Goal: Task Accomplishment & Management: Use online tool/utility

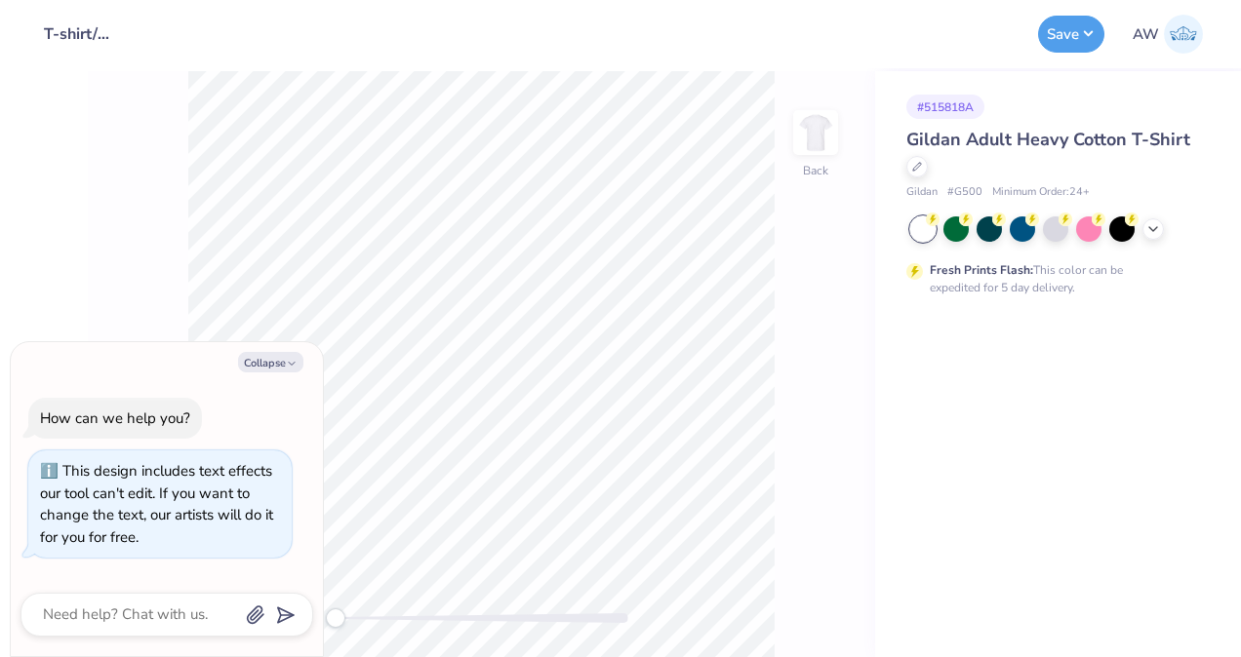
type textarea "x"
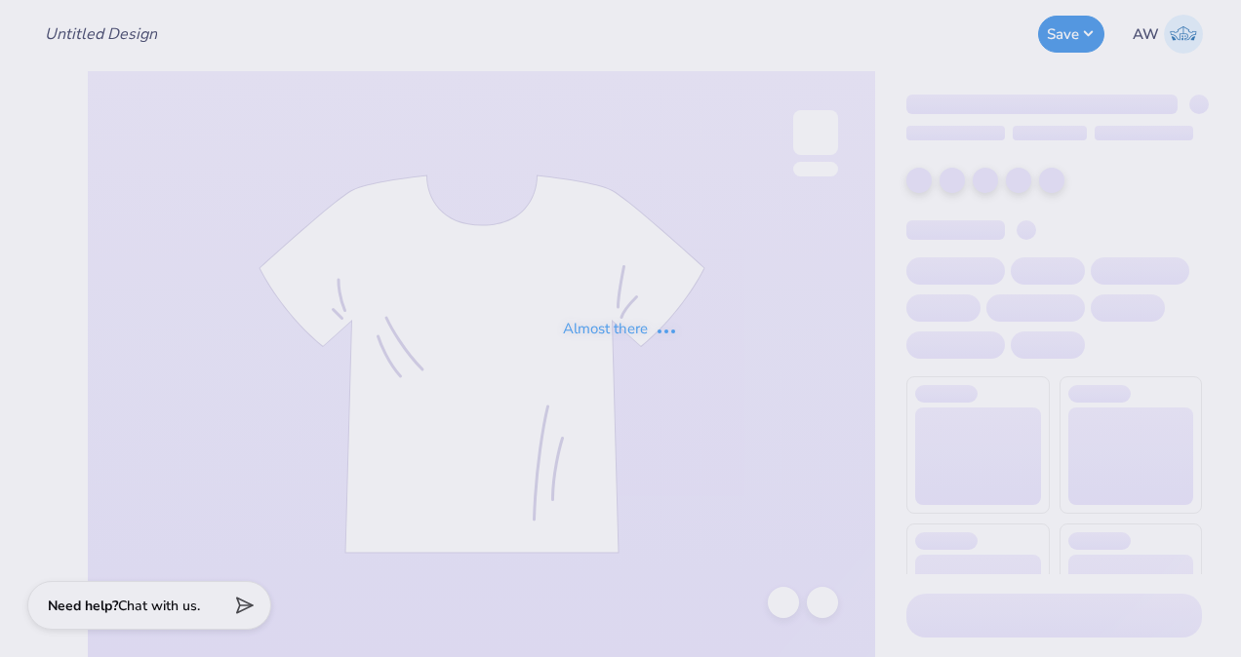
type input "T-shirt/Long Sleeve Design"
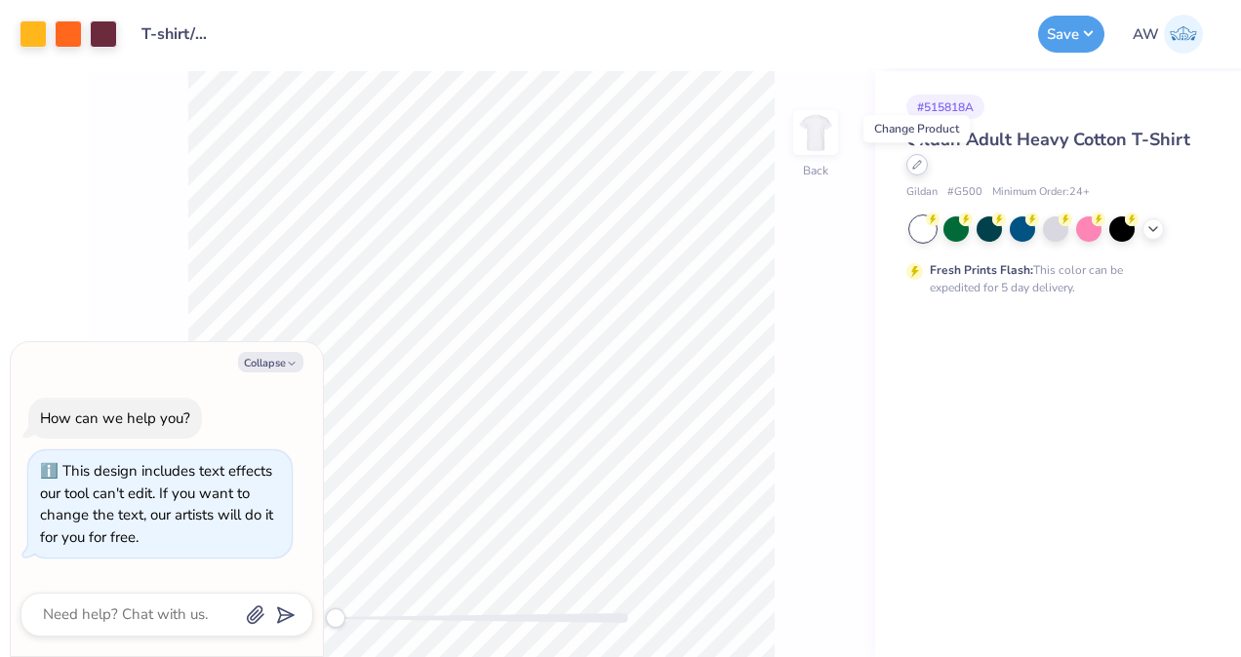
click at [922, 169] on div at bounding box center [916, 164] width 21 height 21
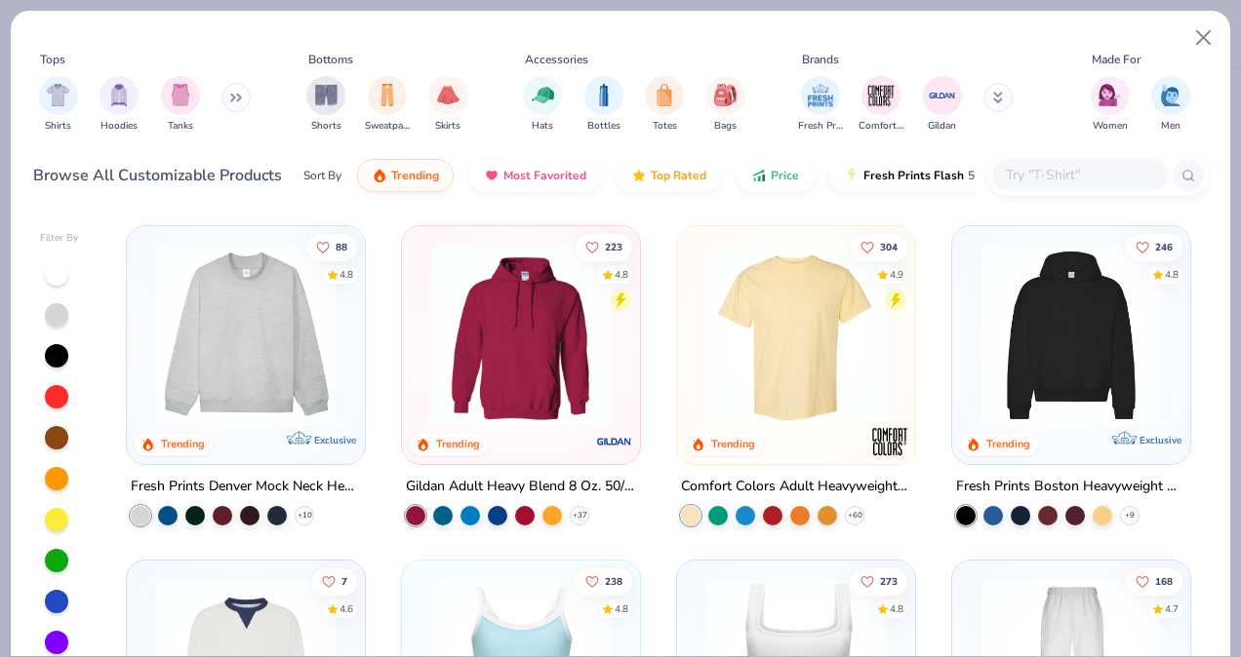
click at [234, 98] on icon at bounding box center [236, 98] width 12 height 10
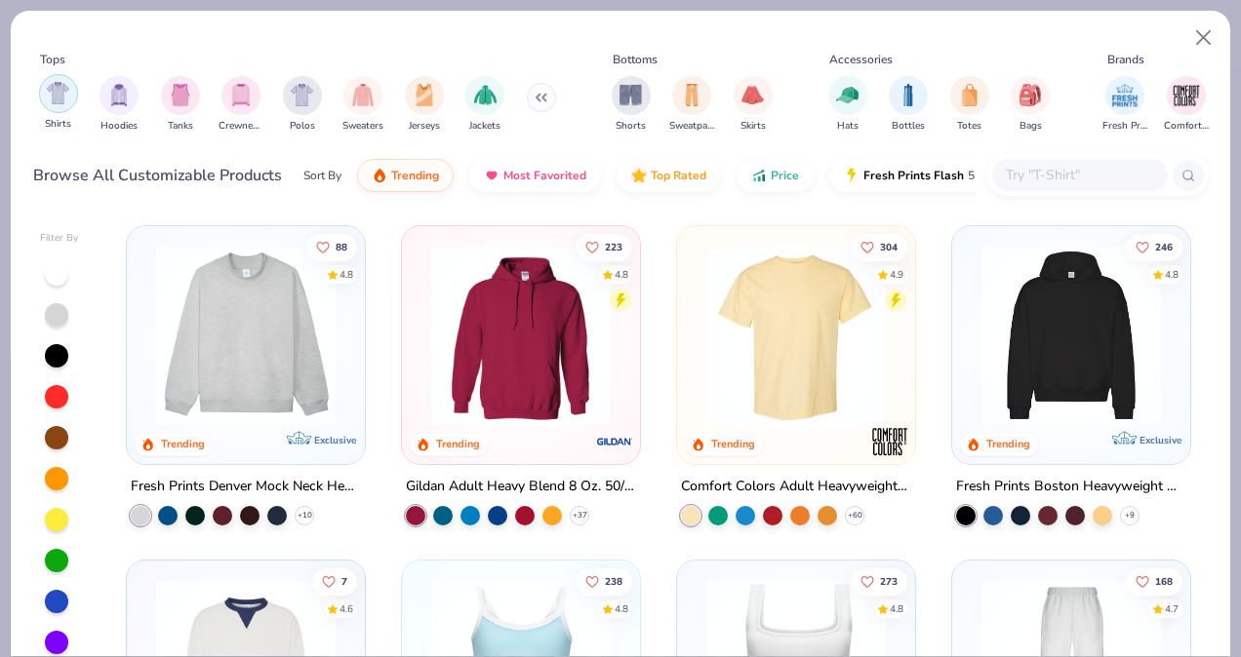
click at [68, 96] on img "filter for Shirts" at bounding box center [58, 93] width 22 height 22
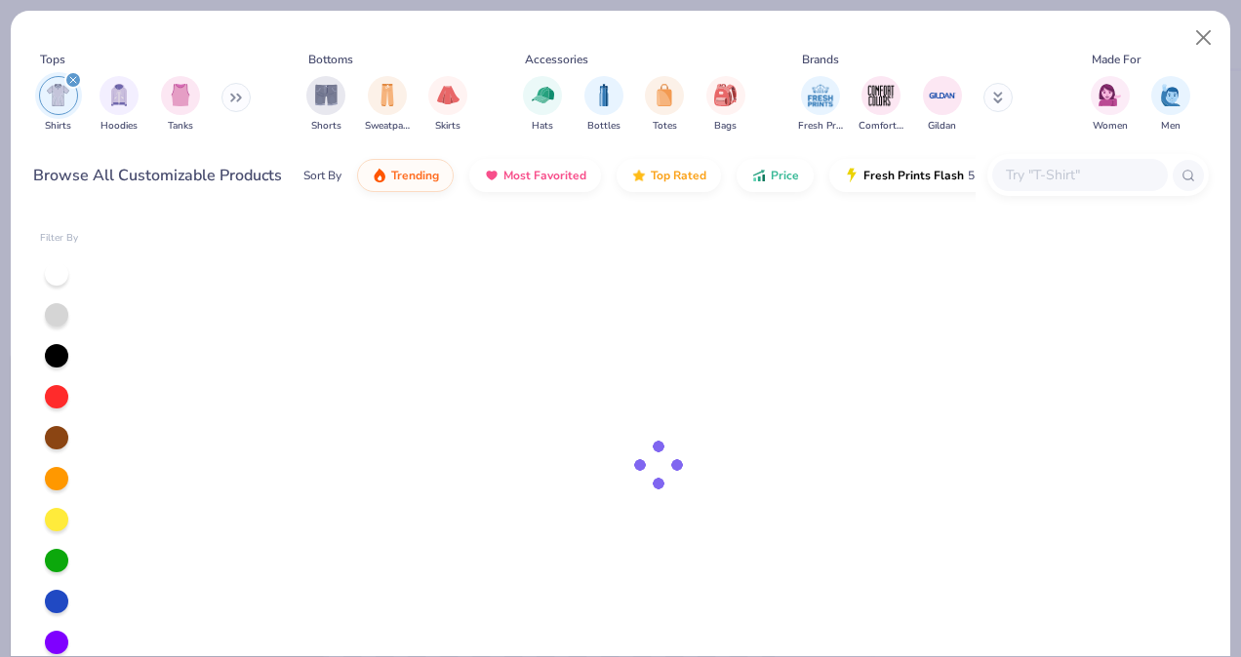
type textarea "x"
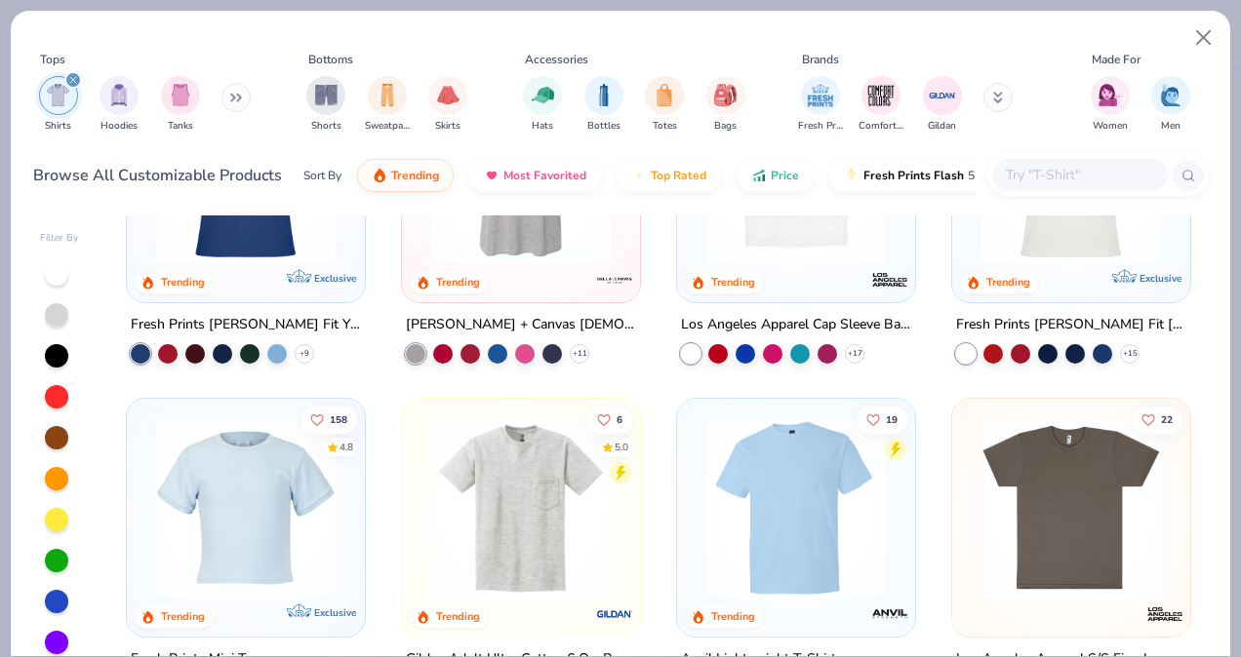
scroll to position [572, 0]
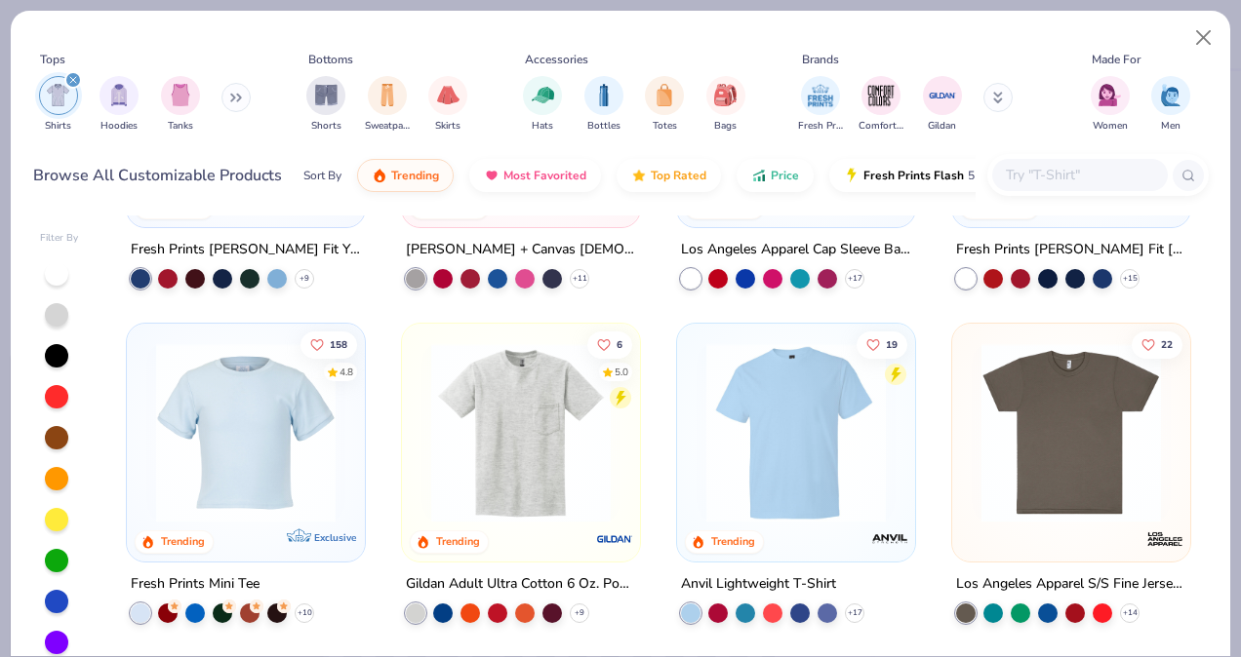
click at [1053, 169] on input "text" at bounding box center [1079, 175] width 150 height 22
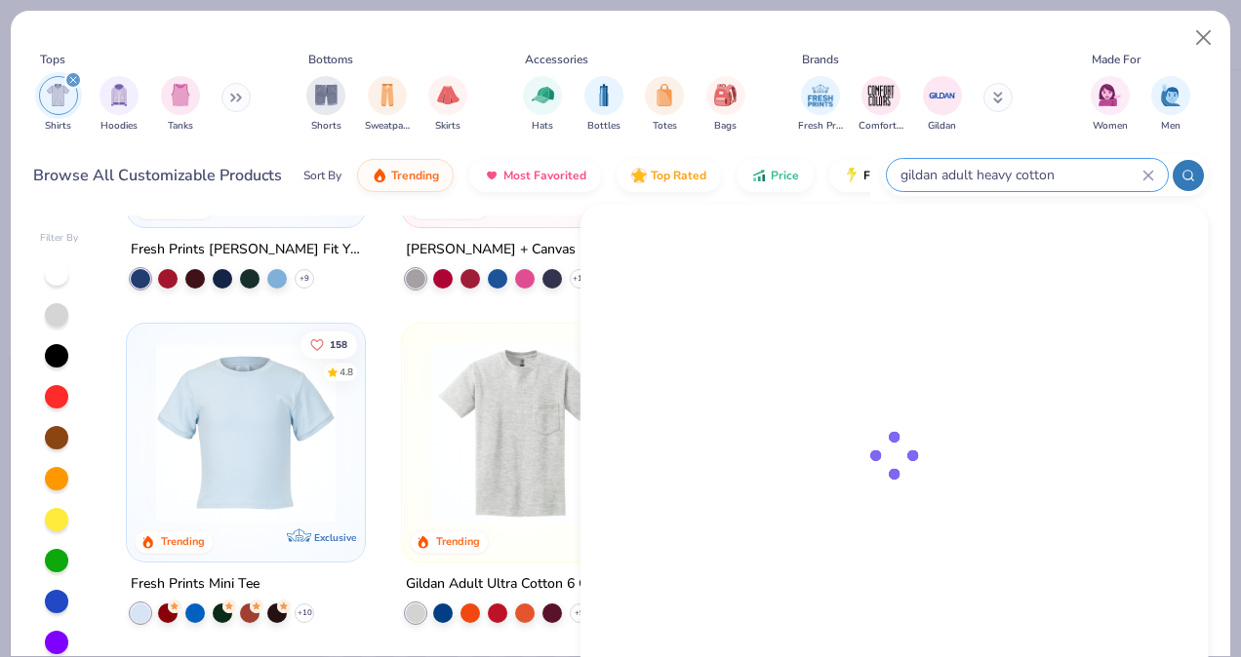
scroll to position [0, 0]
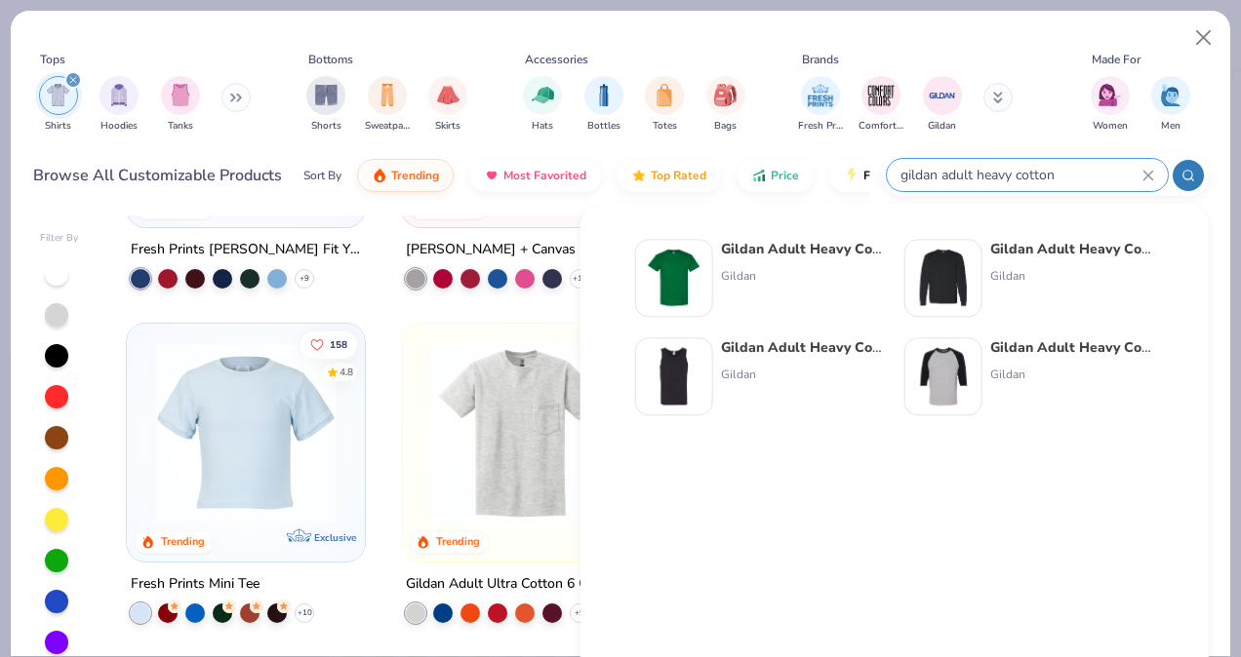
type input "gildan adult heavy cotton"
click at [978, 253] on div at bounding box center [943, 278] width 78 height 78
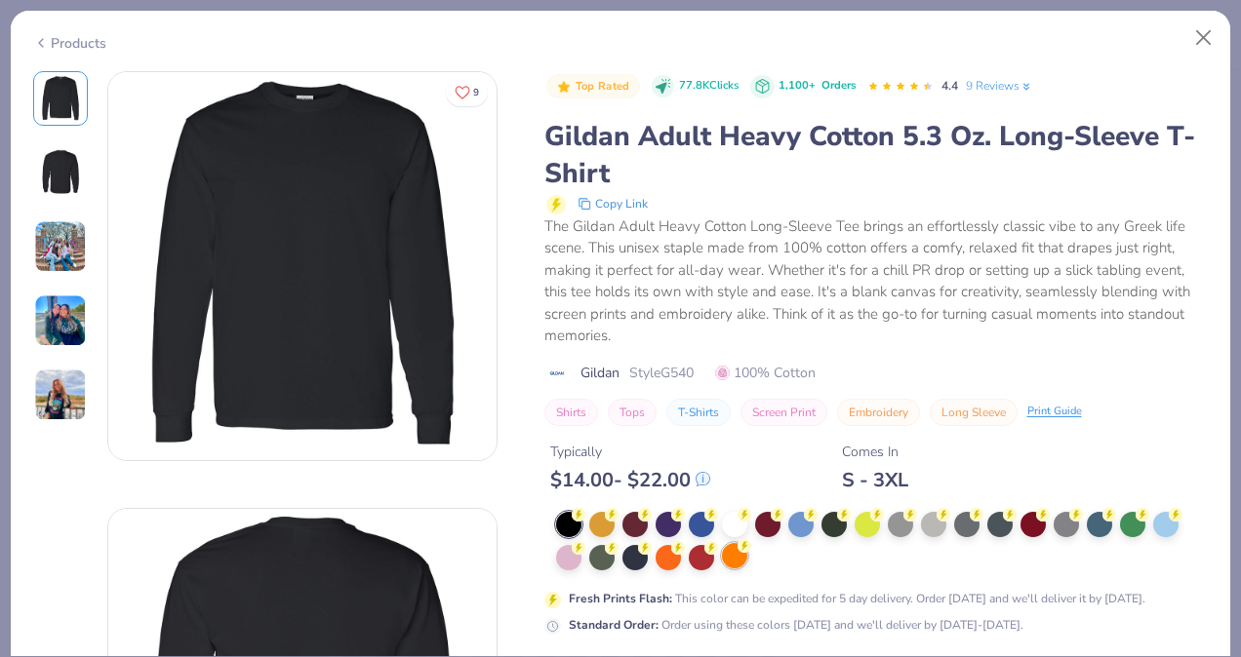
scroll to position [100, 0]
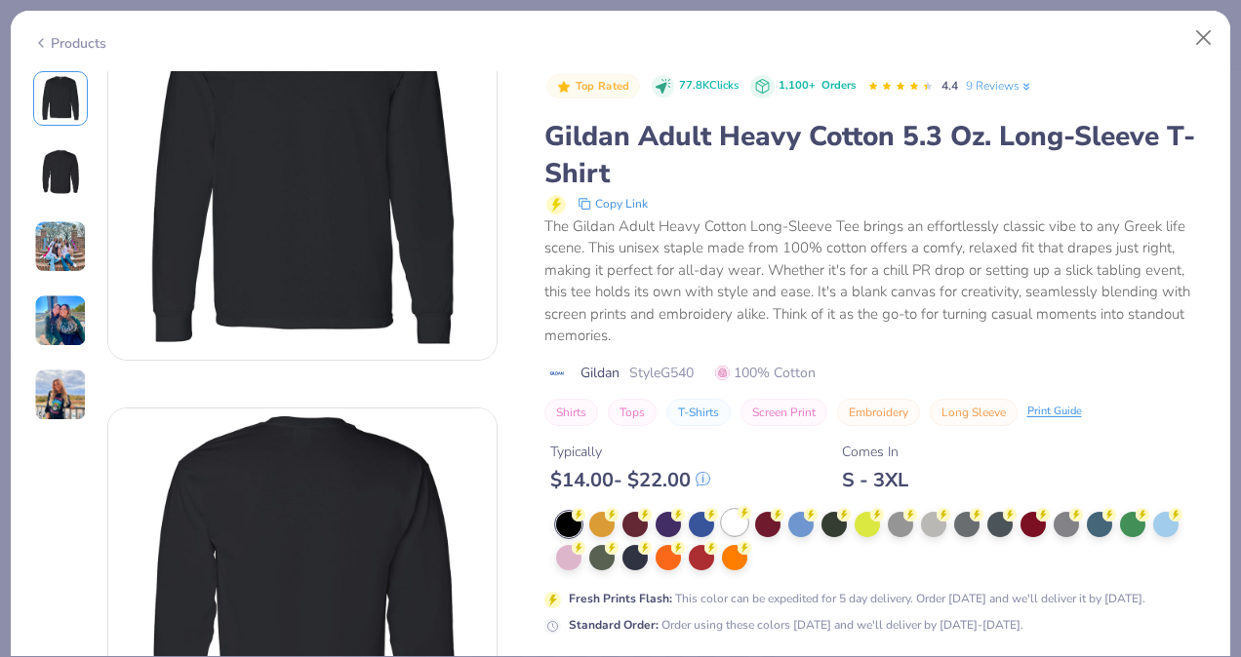
click at [730, 516] on div at bounding box center [734, 522] width 25 height 25
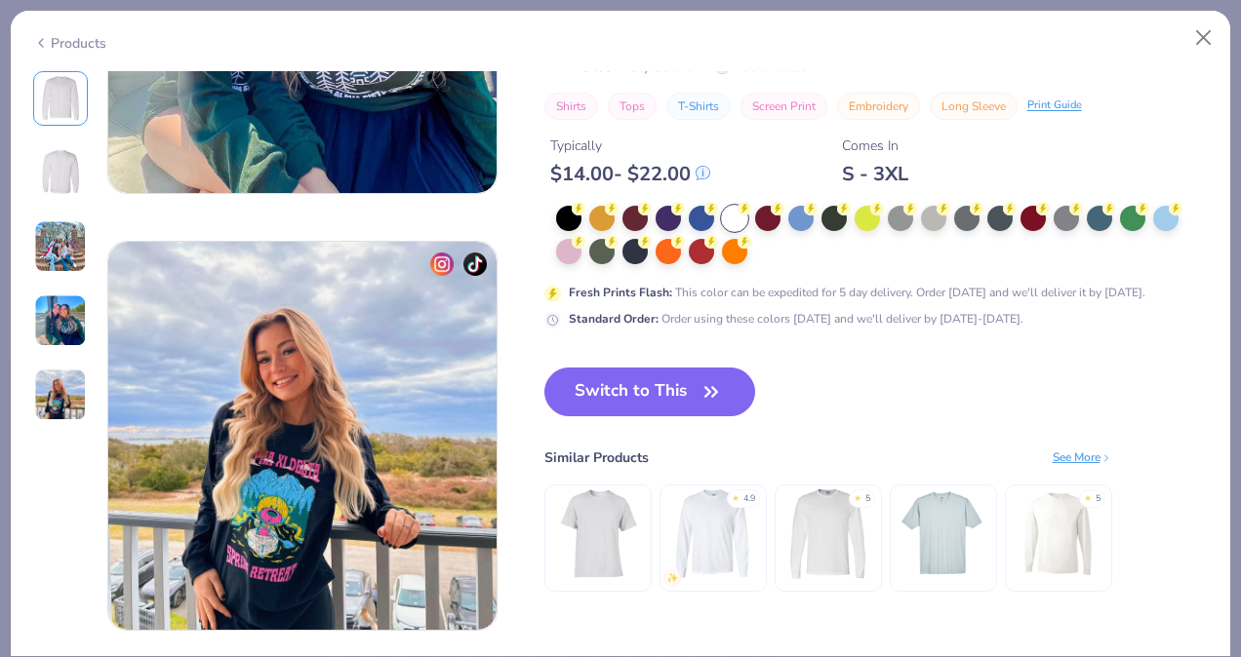
scroll to position [1594, 0]
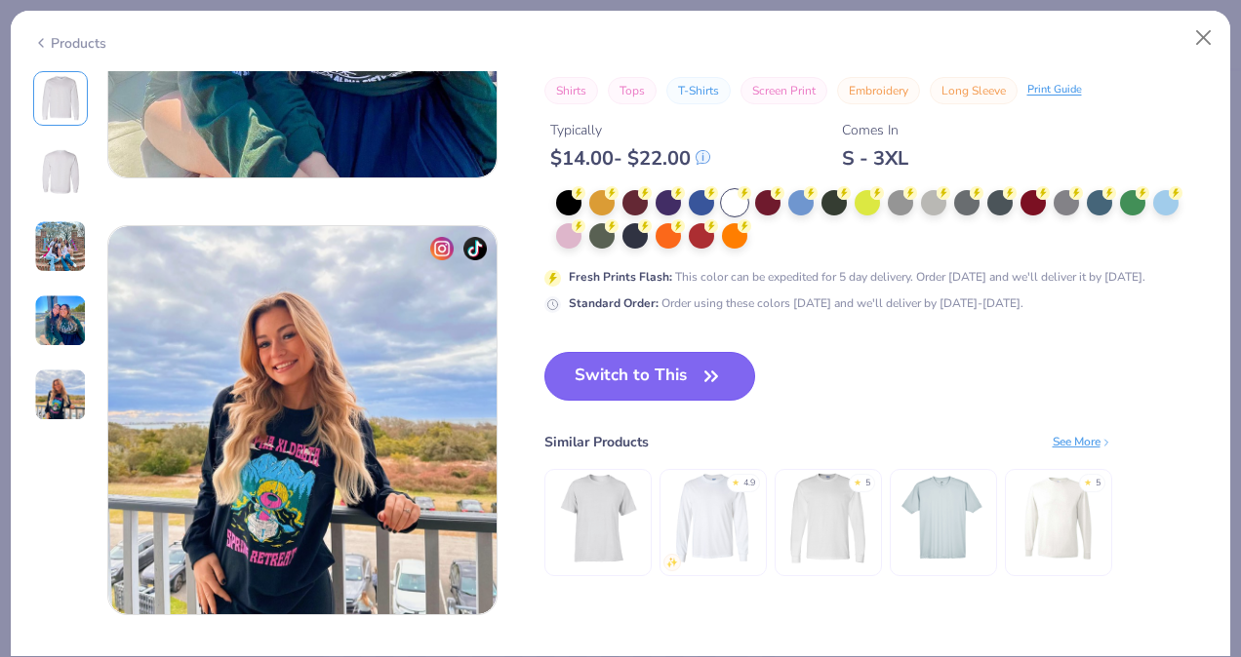
click at [700, 382] on icon "button" at bounding box center [710, 376] width 27 height 27
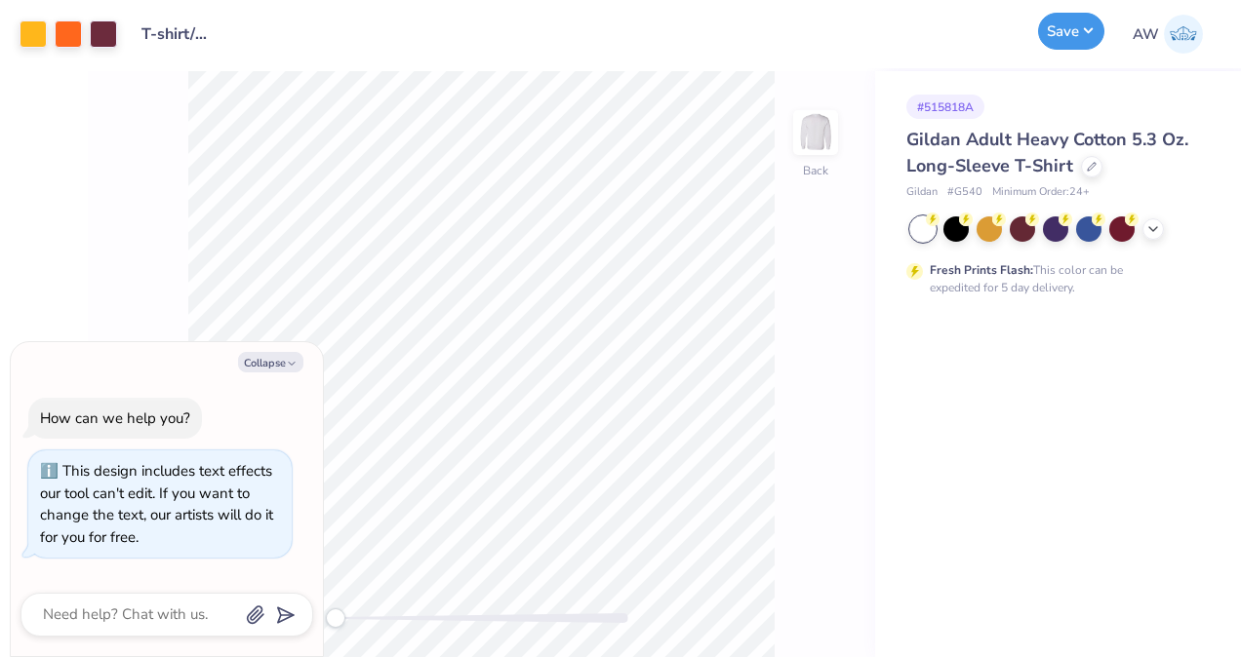
click at [1056, 38] on button "Save" at bounding box center [1071, 31] width 66 height 37
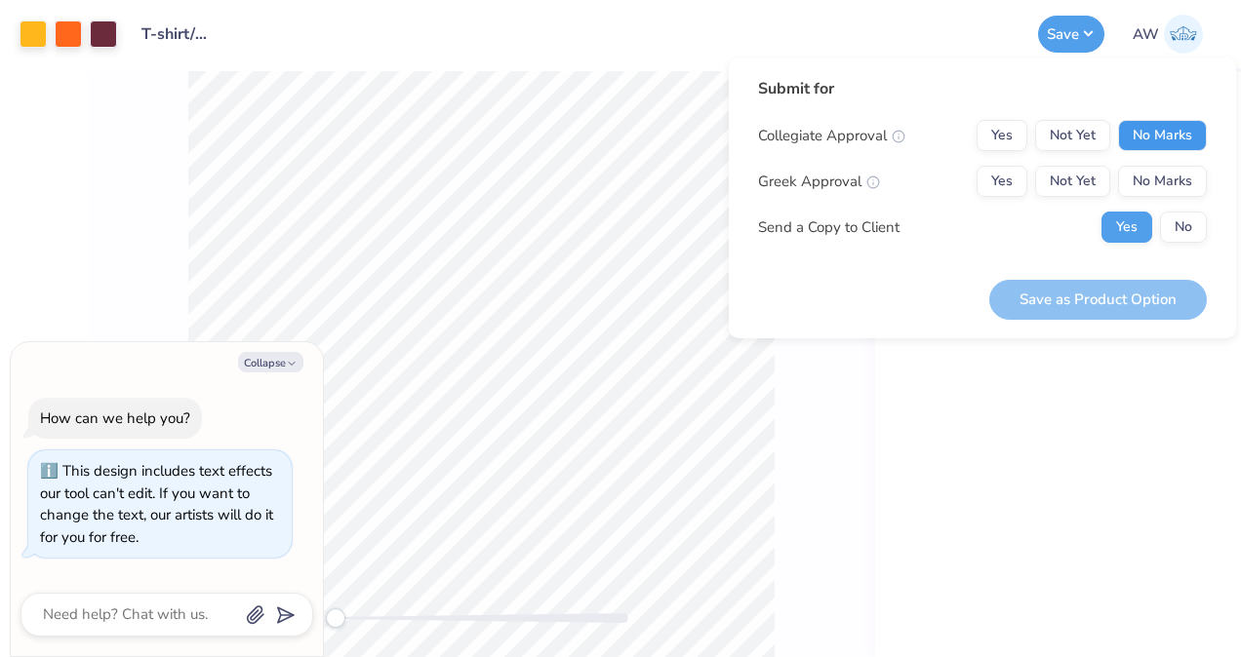
click at [1169, 136] on button "No Marks" at bounding box center [1162, 135] width 89 height 31
click at [1166, 181] on button "No Marks" at bounding box center [1162, 181] width 89 height 31
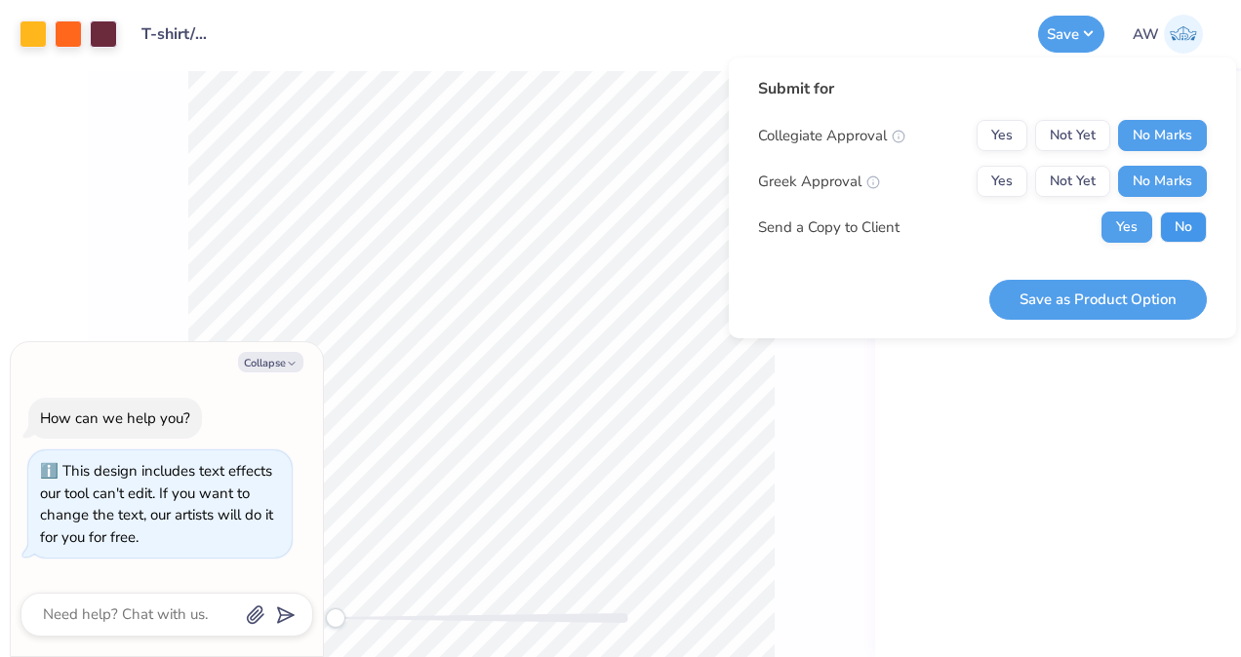
click at [1183, 218] on button "No" at bounding box center [1183, 227] width 47 height 31
click at [1006, 135] on button "Yes" at bounding box center [1001, 135] width 51 height 31
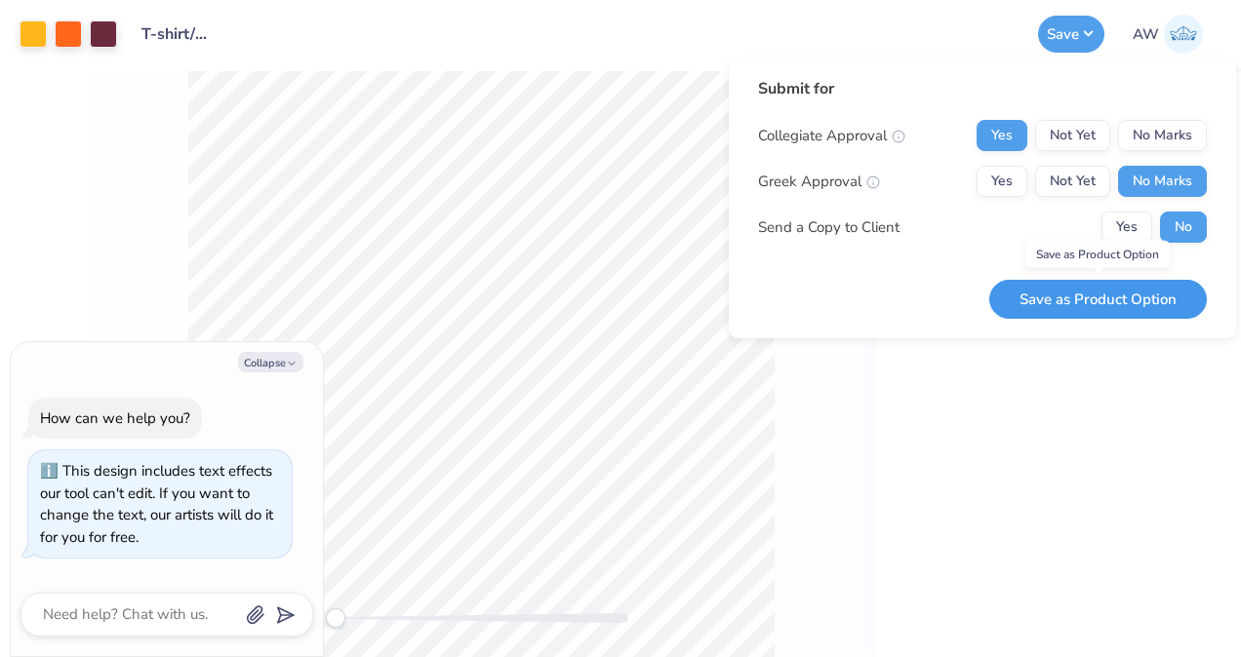
click at [1133, 297] on button "Save as Product Option" at bounding box center [1097, 300] width 217 height 40
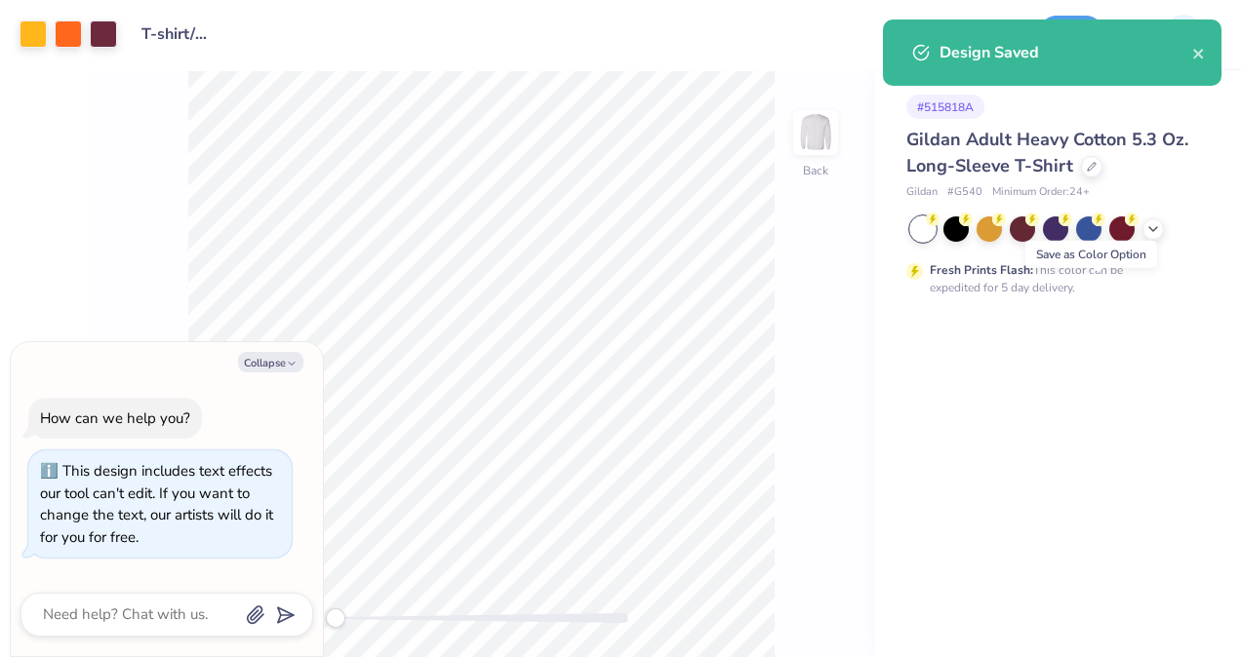
type textarea "x"
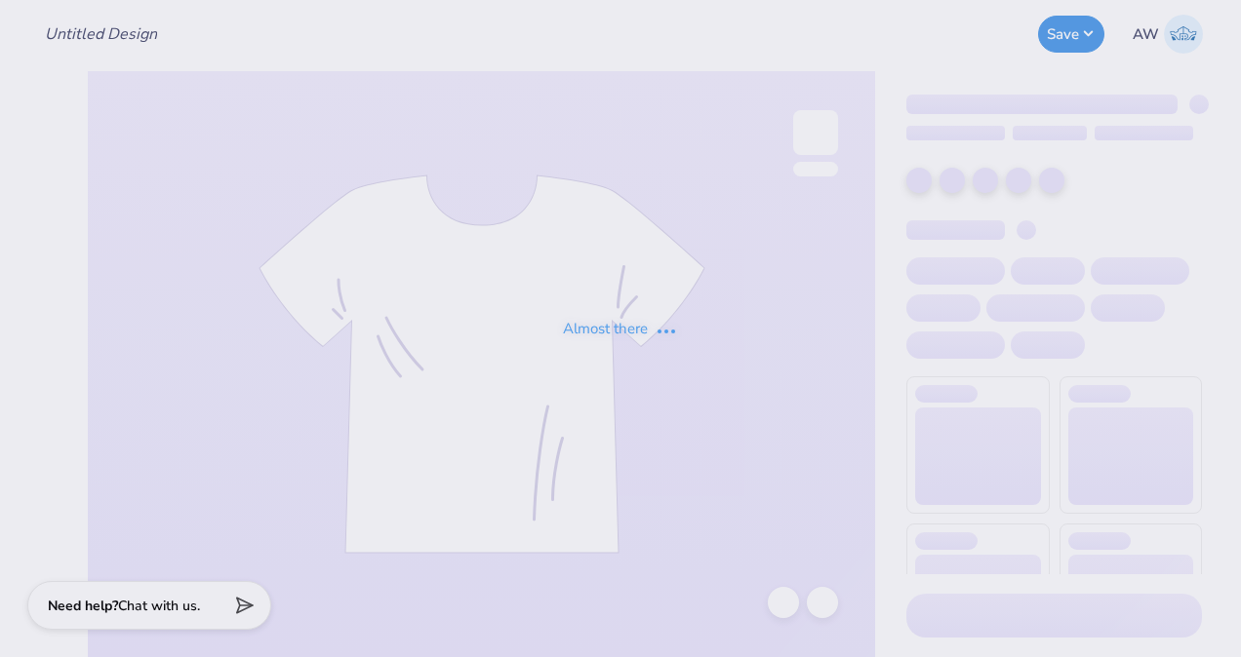
type input "Sweatpants/Sweatshorts Design"
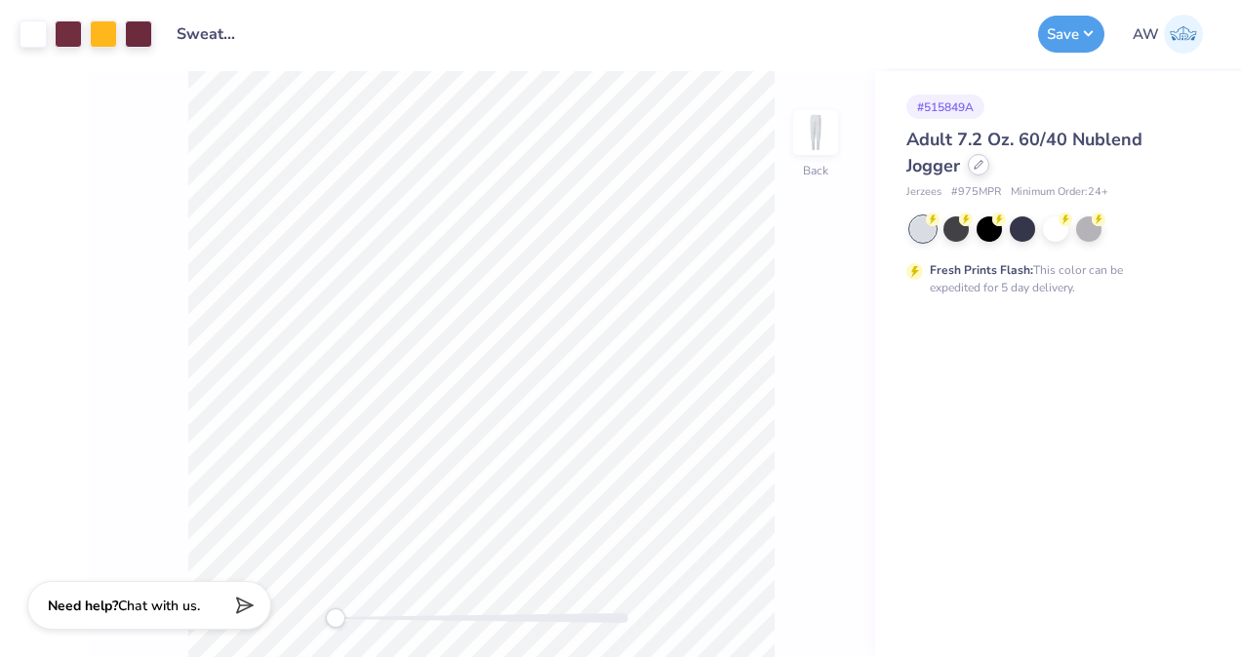
click at [974, 165] on icon at bounding box center [978, 165] width 10 height 10
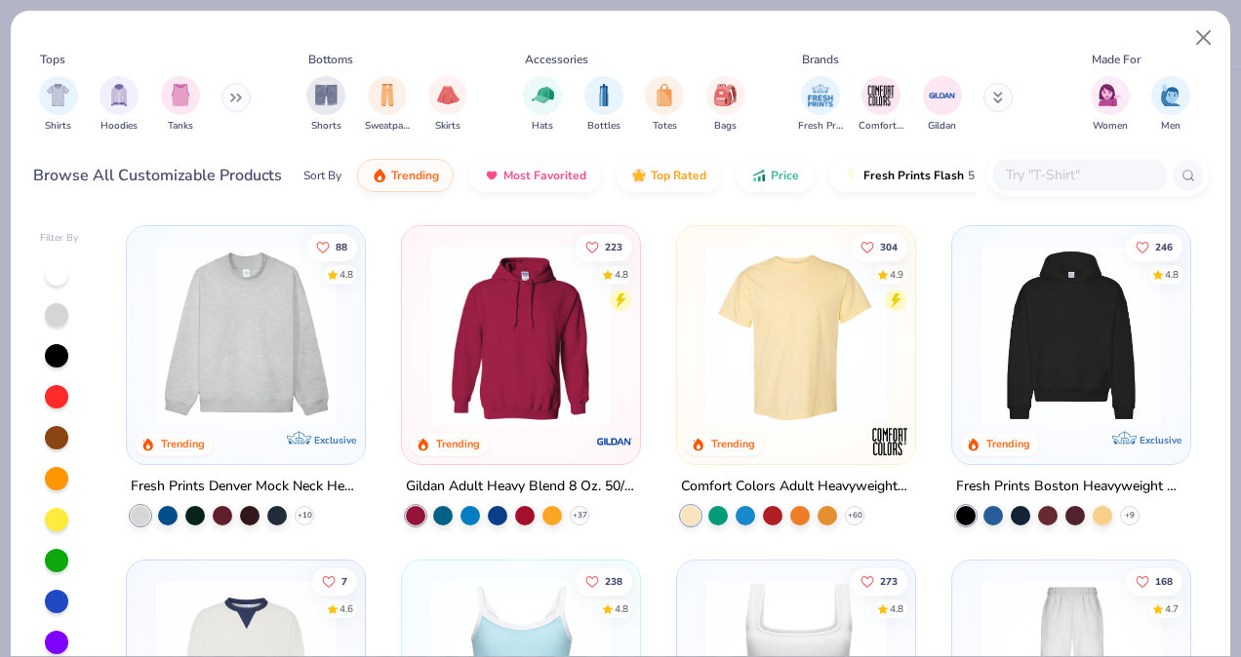
click at [1051, 178] on input "text" at bounding box center [1079, 175] width 150 height 22
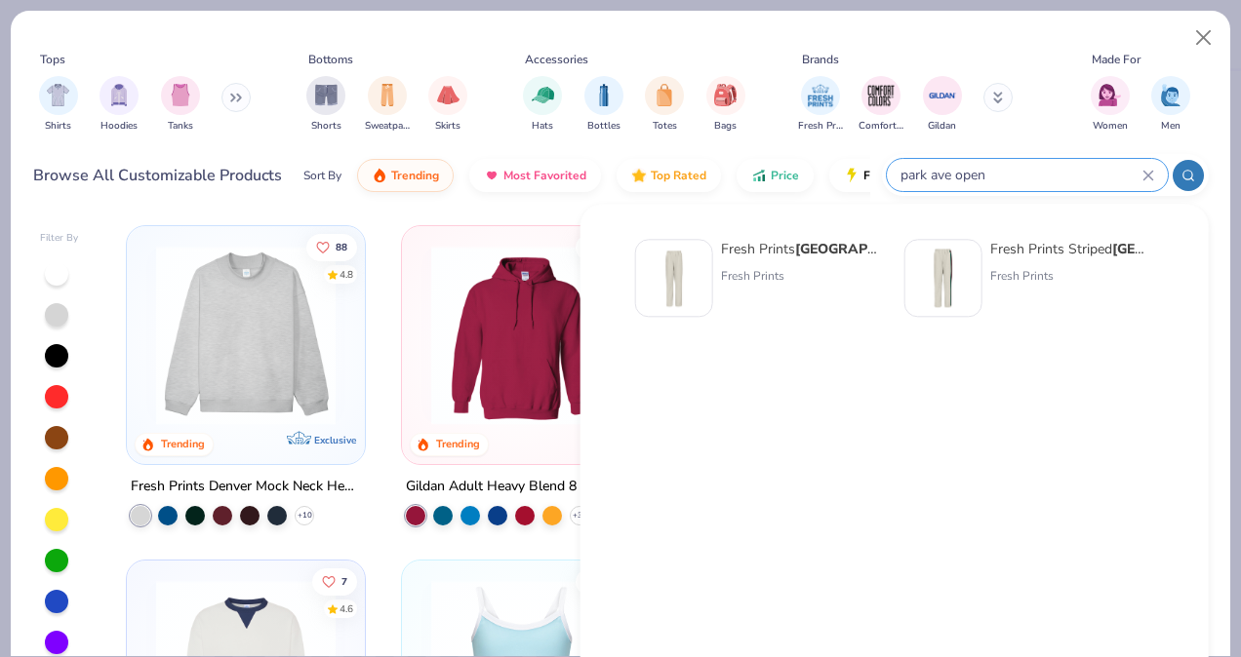
type input "park ave open"
click at [793, 248] on div "Fresh Prints Park Ave Open Sweatpants" at bounding box center [803, 249] width 164 height 20
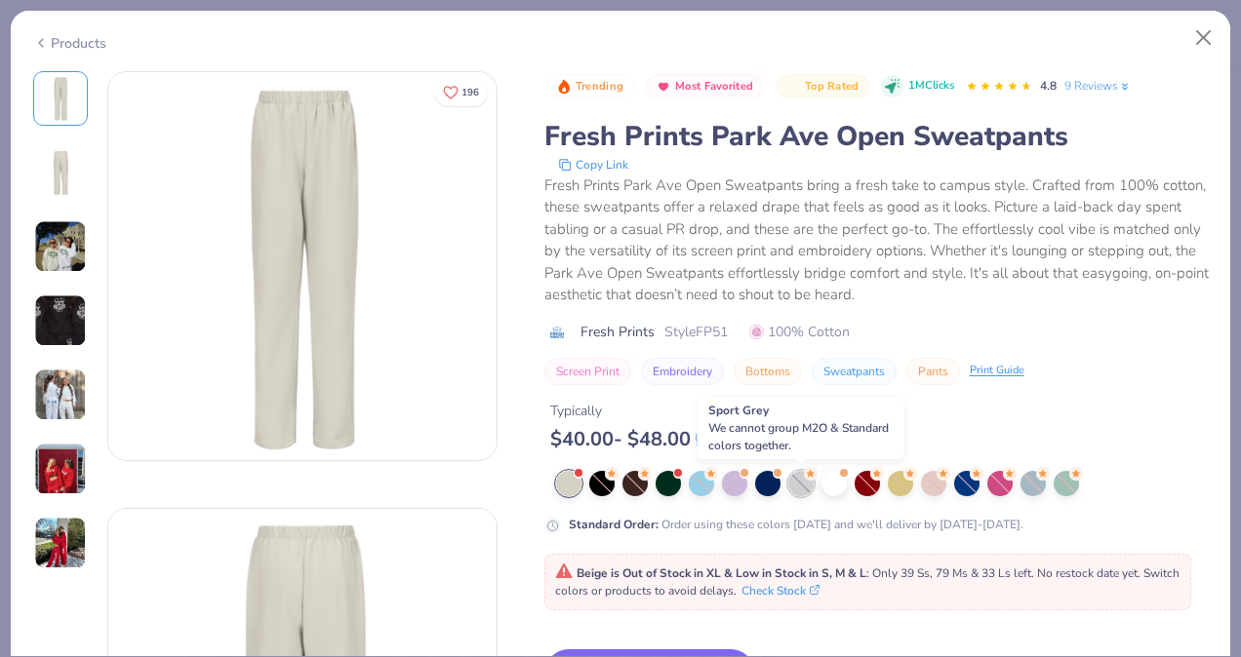
click at [798, 483] on div at bounding box center [800, 483] width 25 height 25
click at [835, 492] on div at bounding box center [833, 481] width 25 height 25
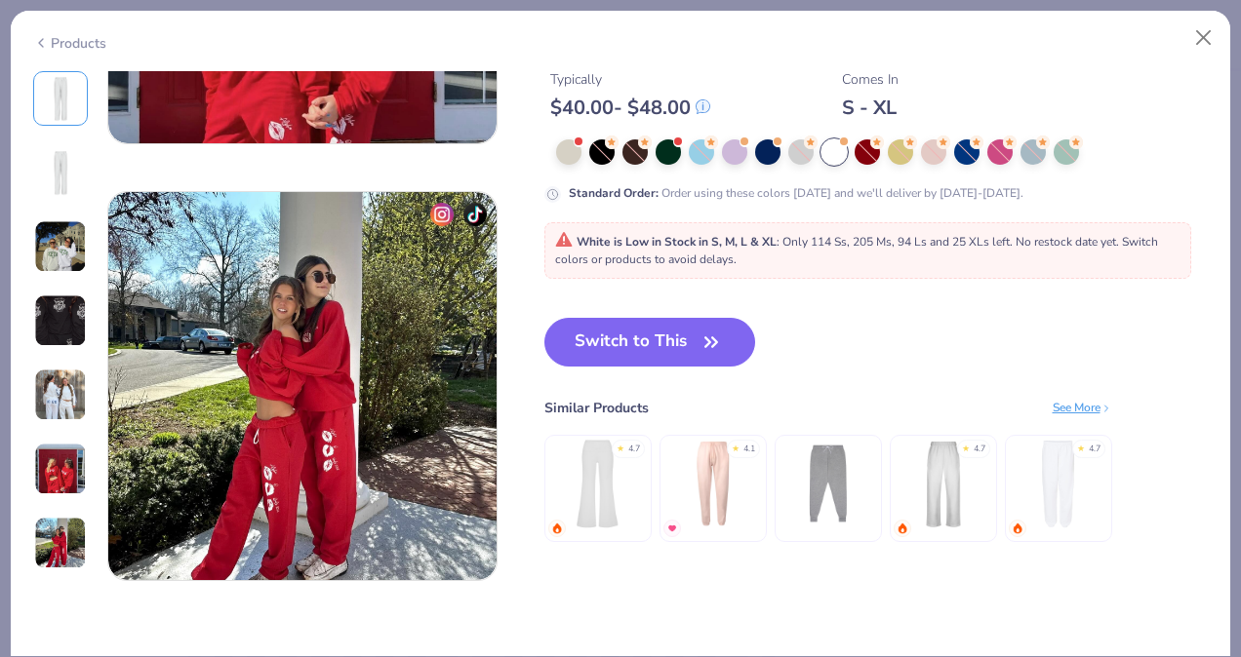
scroll to position [2472, 0]
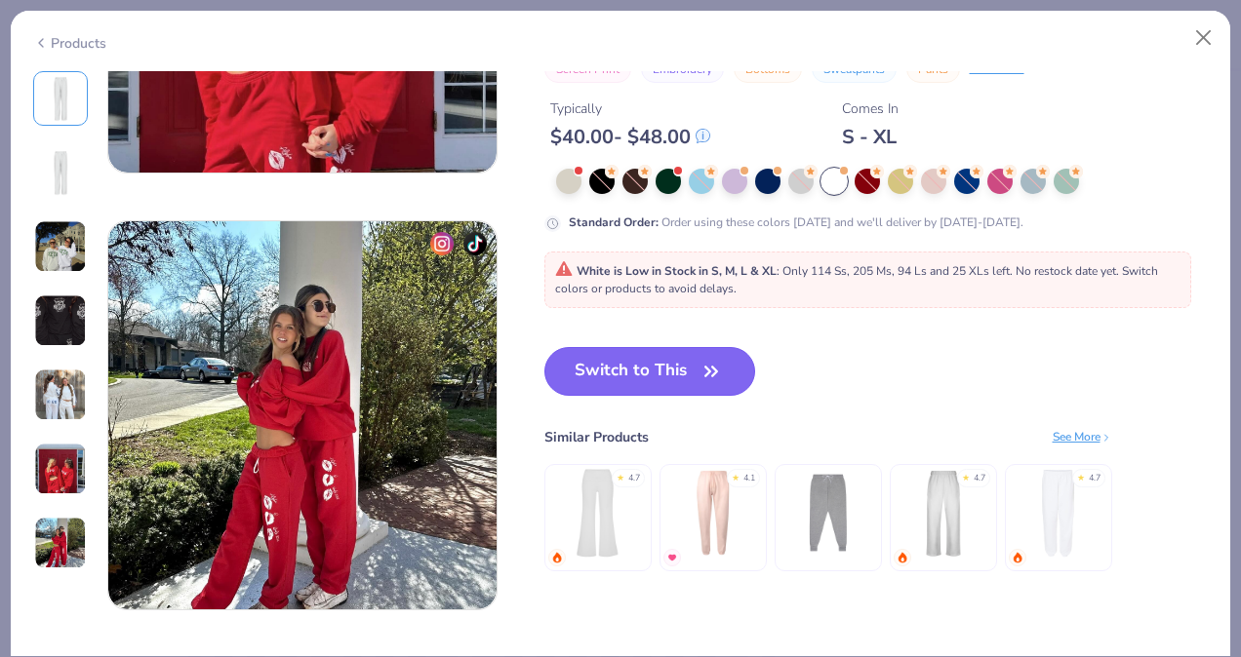
click at [641, 371] on button "Switch to This" at bounding box center [650, 371] width 212 height 49
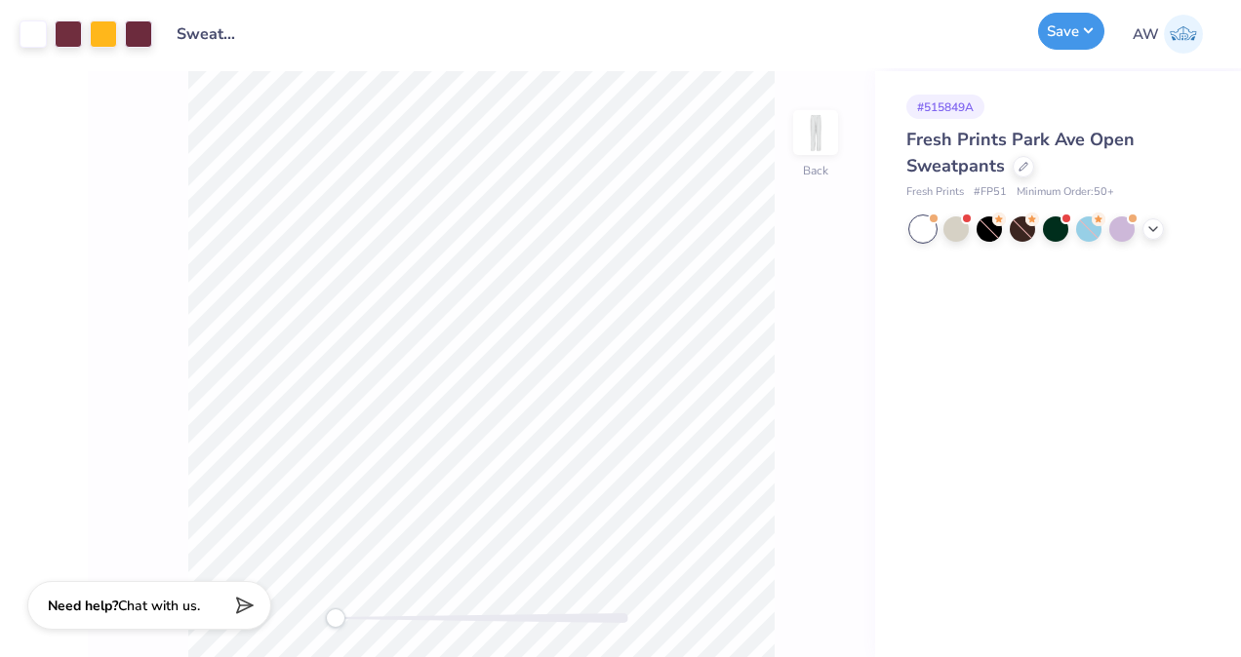
click at [1067, 25] on button "Save" at bounding box center [1071, 31] width 66 height 37
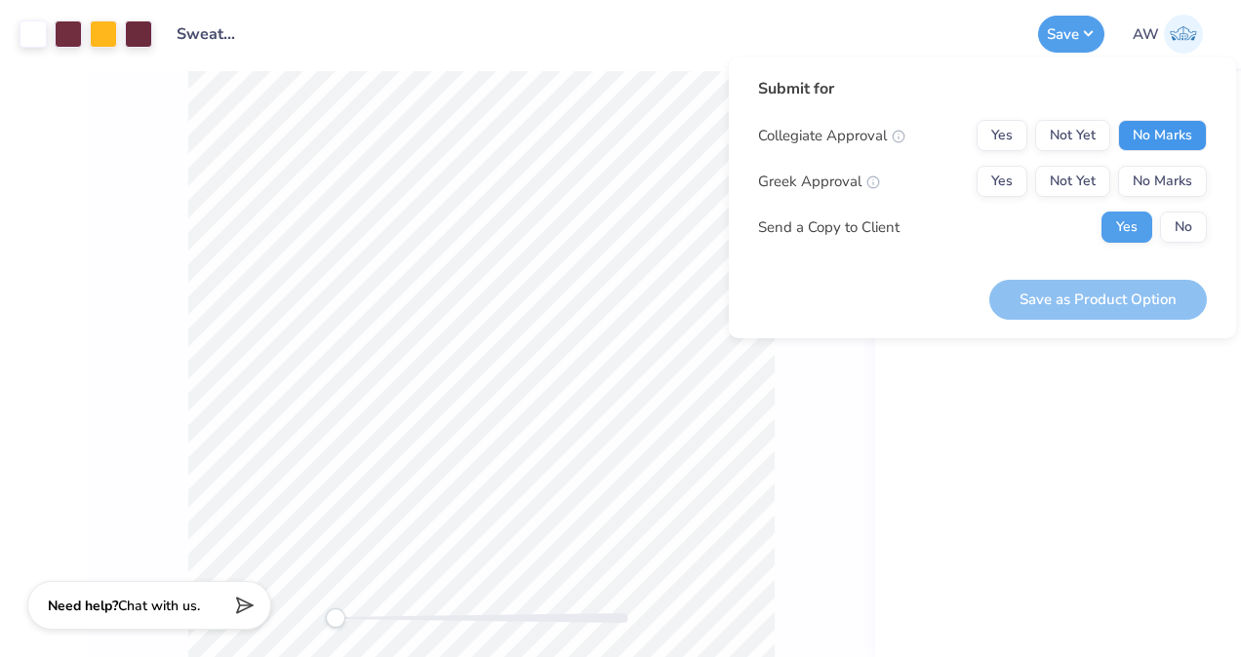
click at [1165, 129] on button "No Marks" at bounding box center [1162, 135] width 89 height 31
click at [1004, 130] on button "Yes" at bounding box center [1001, 135] width 51 height 31
click at [1187, 191] on button "No Marks" at bounding box center [1162, 181] width 89 height 31
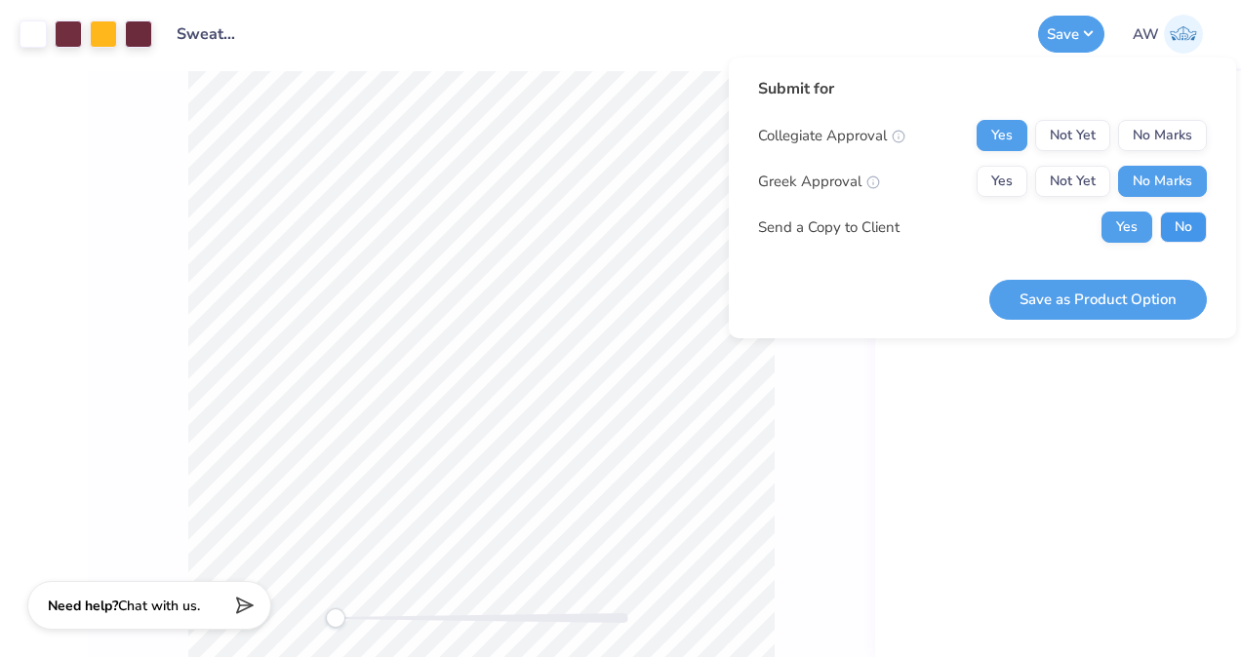
click at [1183, 220] on button "No" at bounding box center [1183, 227] width 47 height 31
click at [1116, 291] on button "Save as Product Option" at bounding box center [1097, 300] width 217 height 40
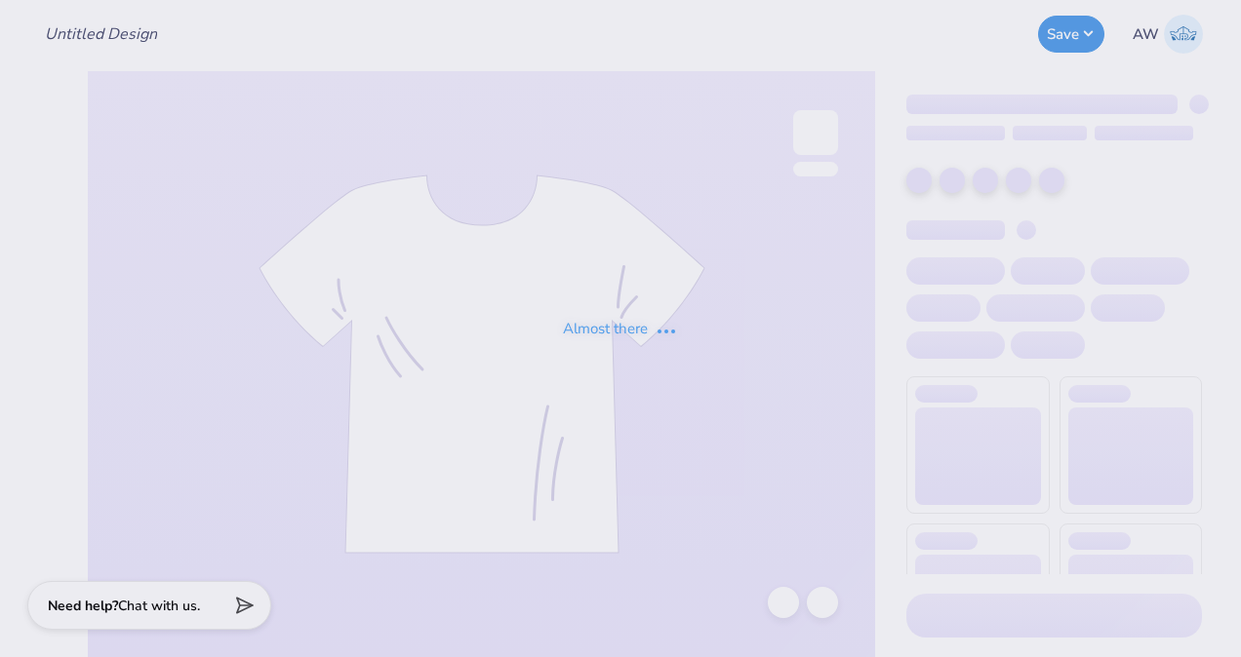
type input "Sweatpants/Sweatshorts Design"
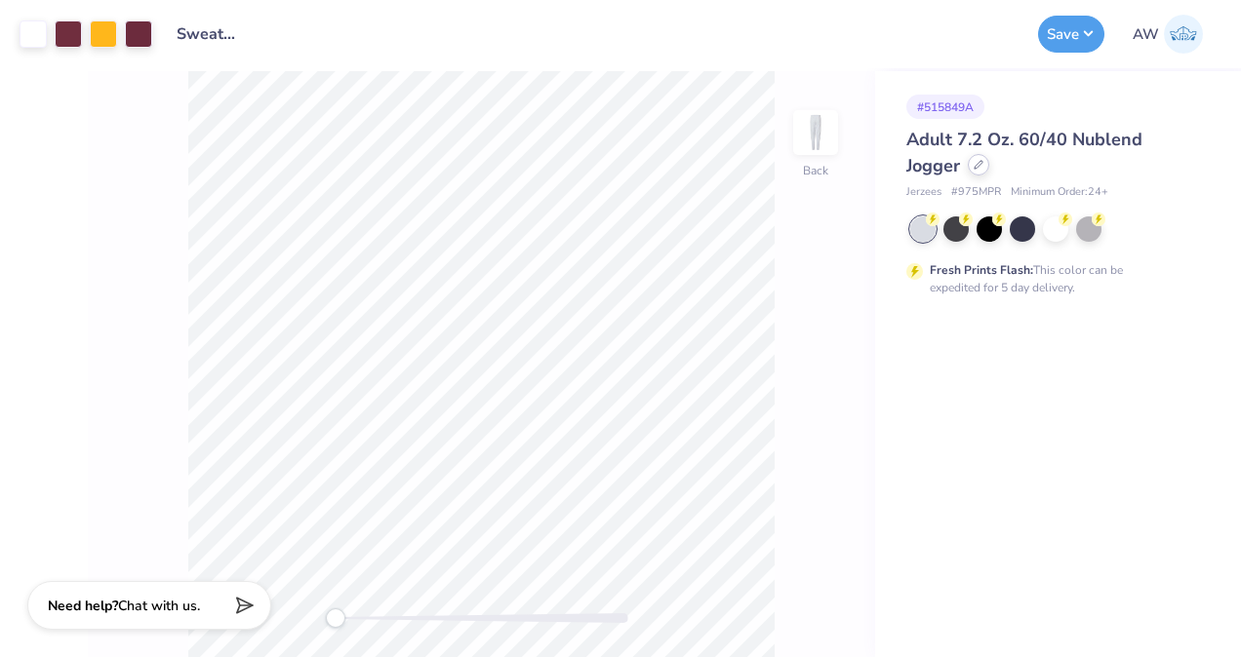
click at [979, 169] on icon at bounding box center [978, 165] width 10 height 10
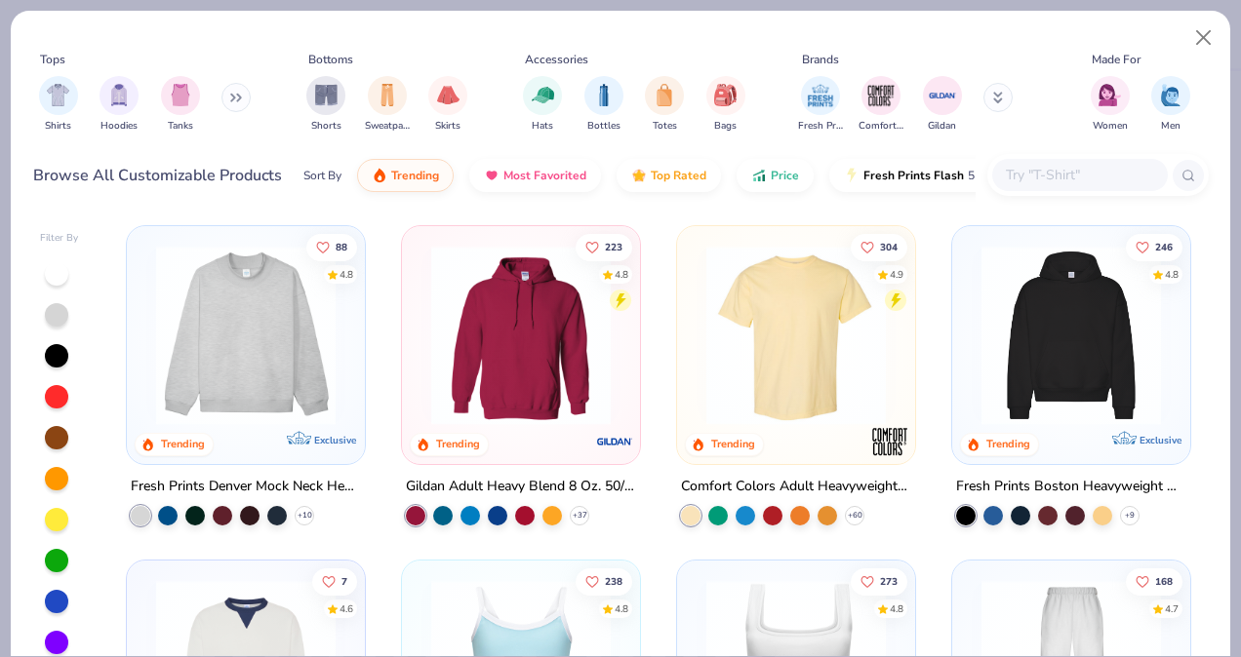
click at [1065, 167] on input "text" at bounding box center [1079, 175] width 150 height 22
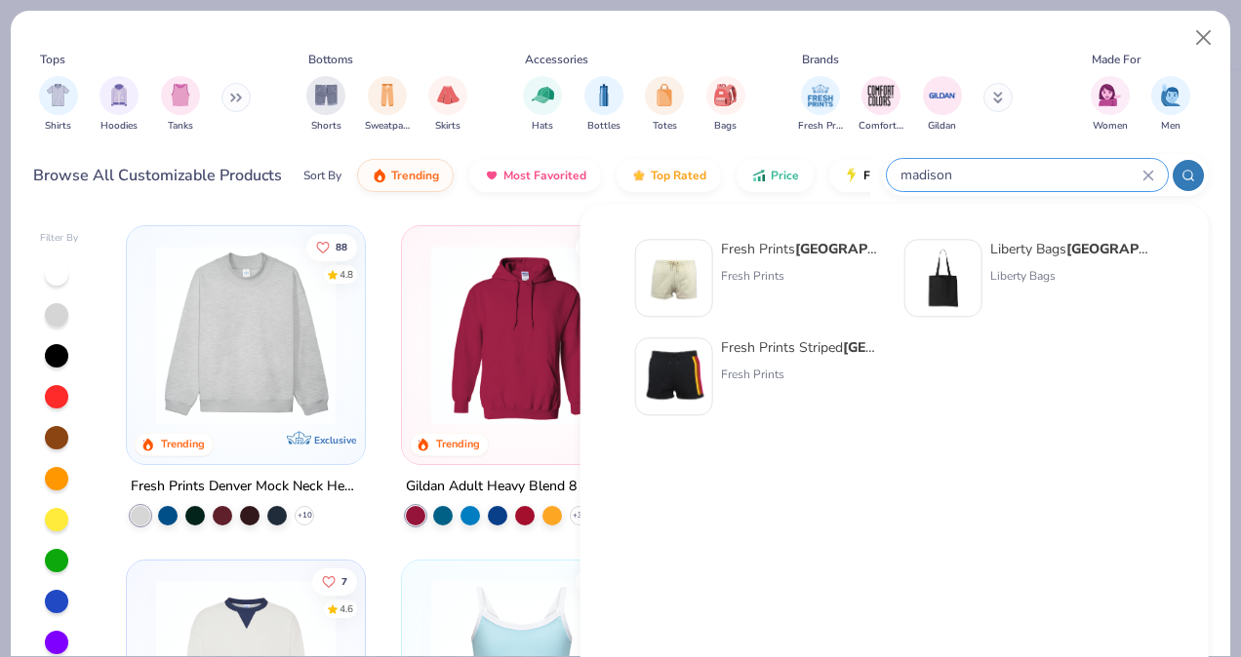
type input "madison"
click at [697, 259] on img at bounding box center [674, 278] width 60 height 60
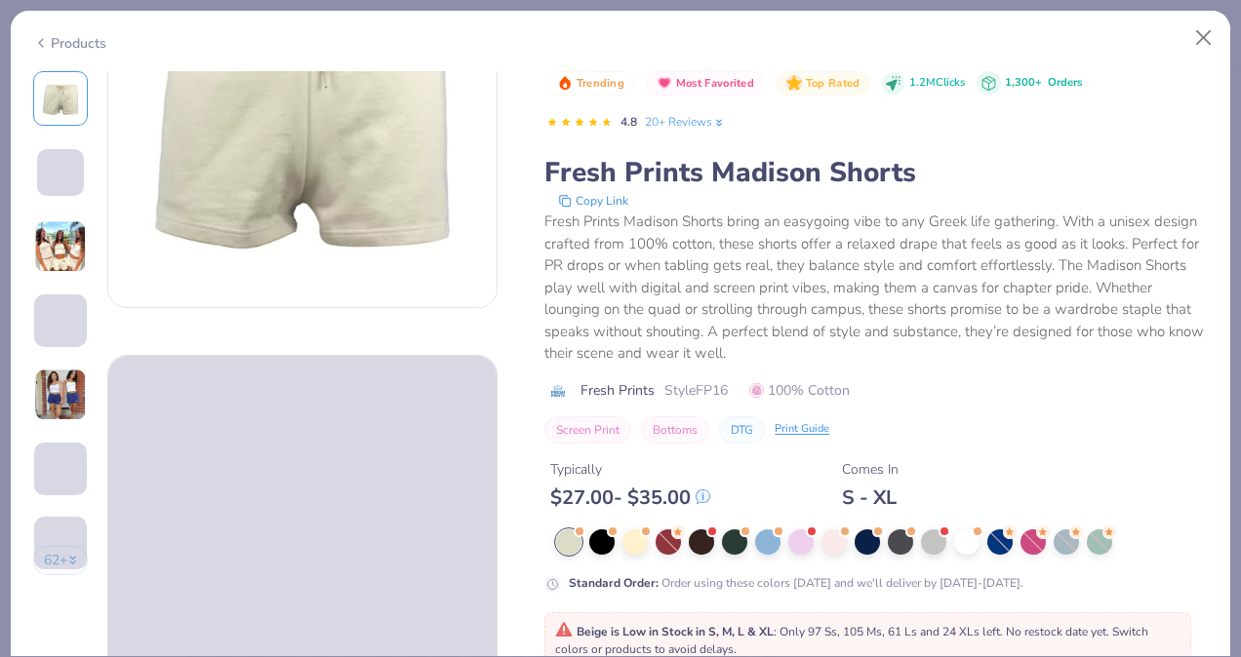
scroll to position [172, 0]
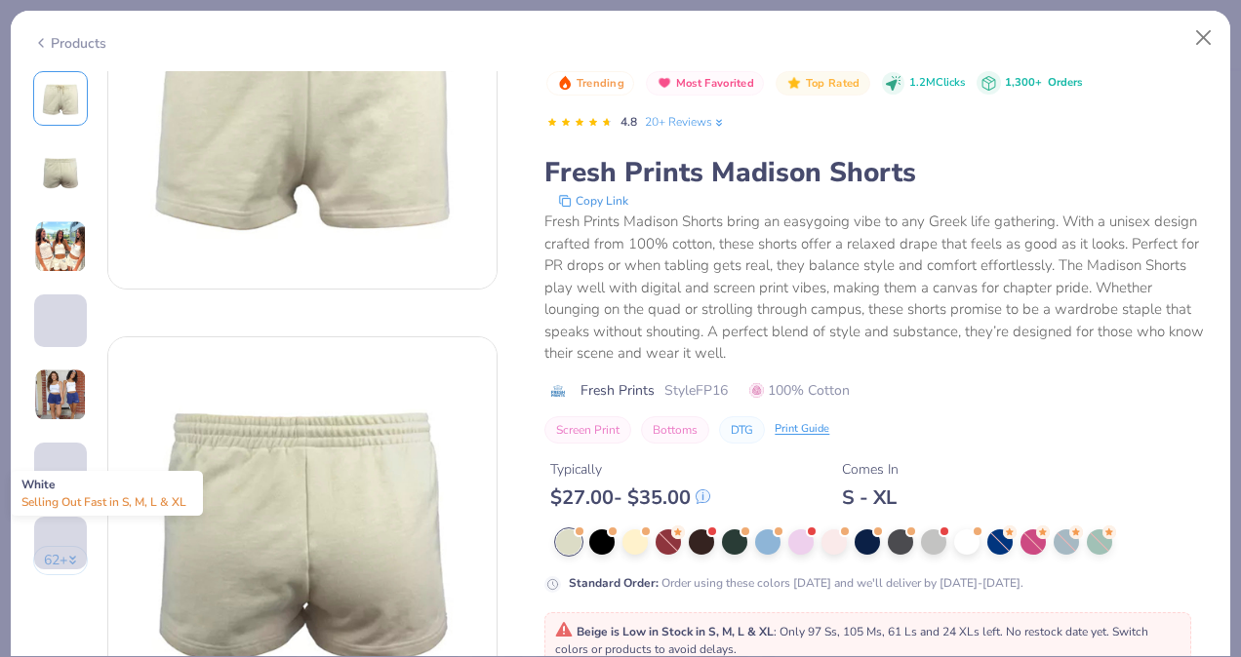
click at [919, 534] on div at bounding box center [881, 542] width 651 height 25
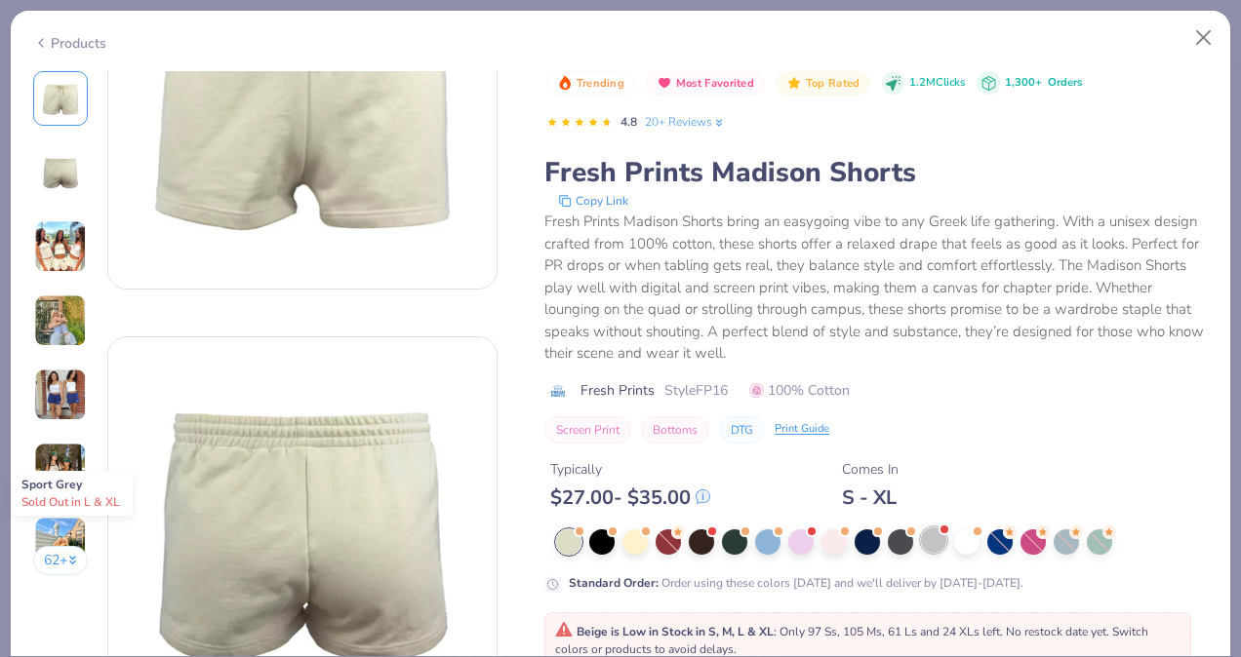
click at [937, 546] on div at bounding box center [933, 540] width 25 height 25
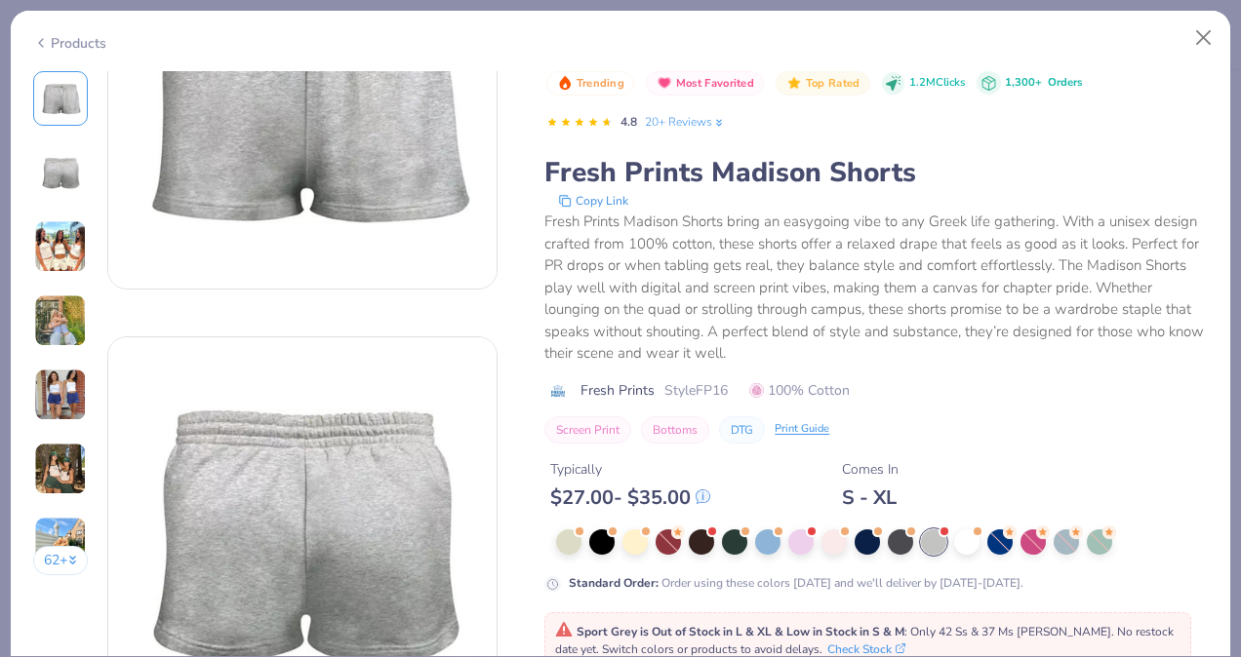
scroll to position [228, 0]
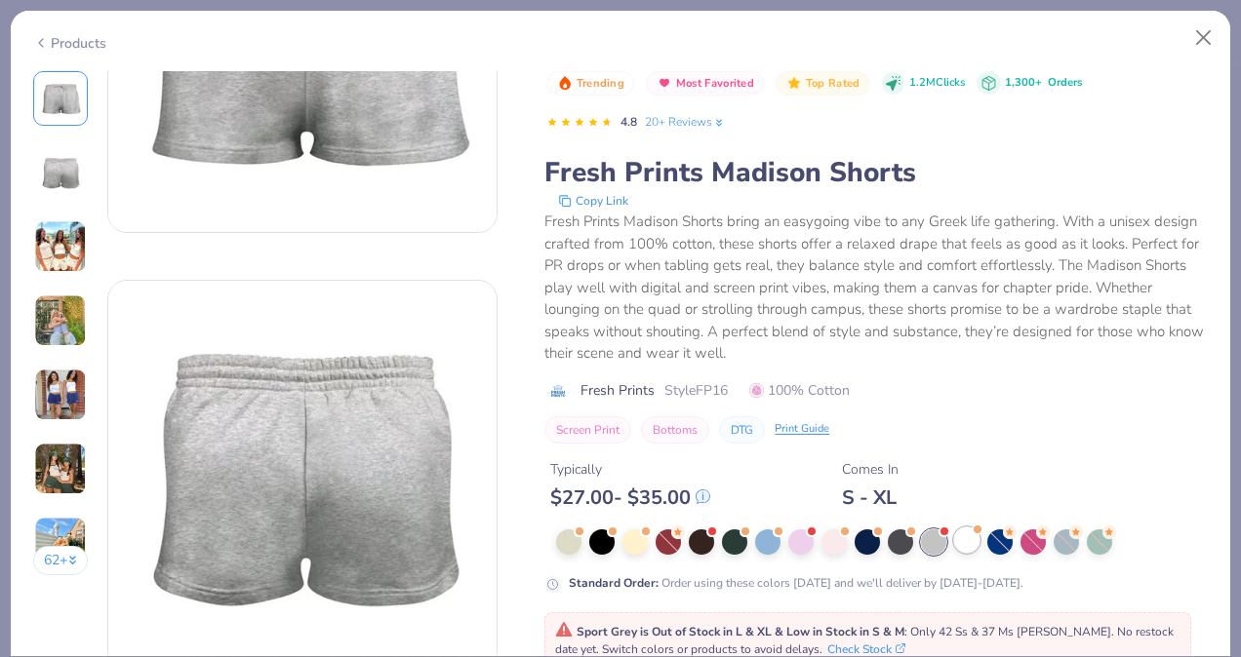
click at [964, 543] on div at bounding box center [966, 540] width 25 height 25
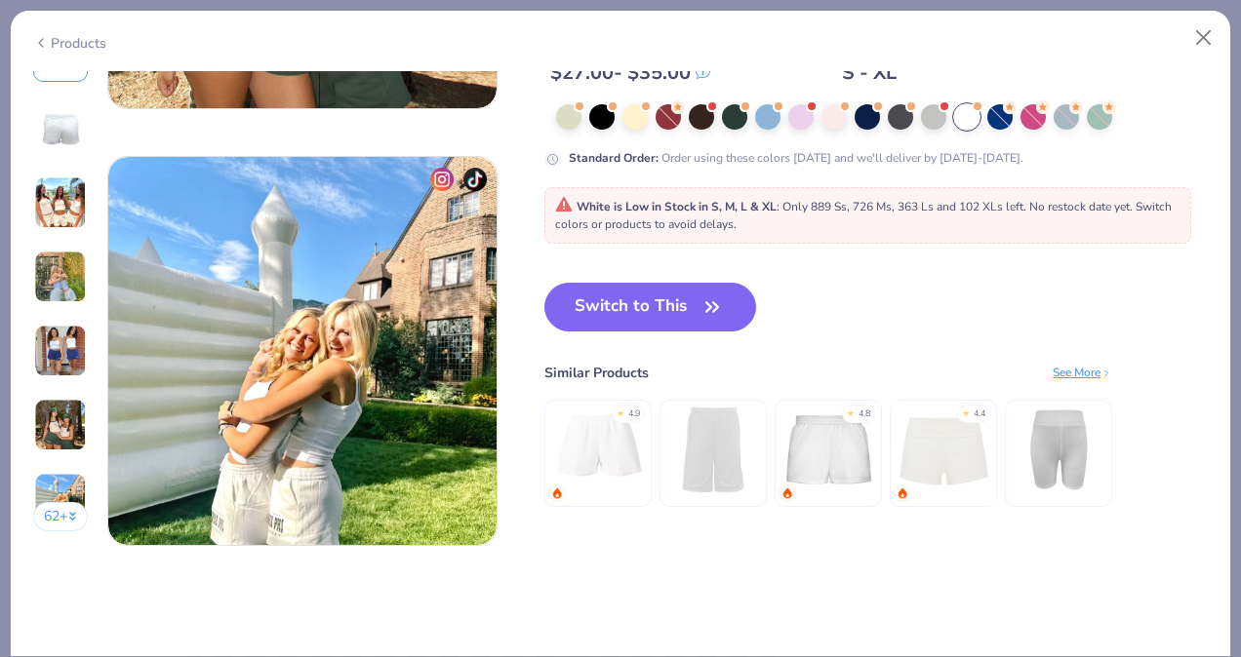
scroll to position [2520, 0]
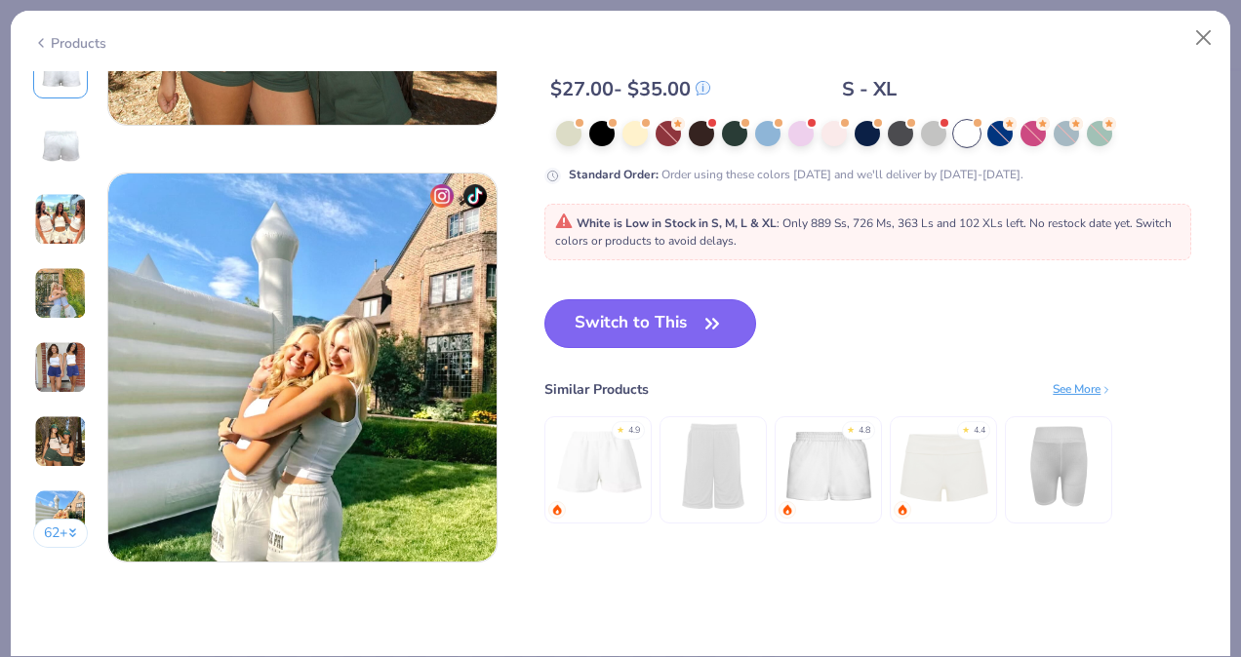
click at [678, 315] on button "Switch to This" at bounding box center [650, 323] width 212 height 49
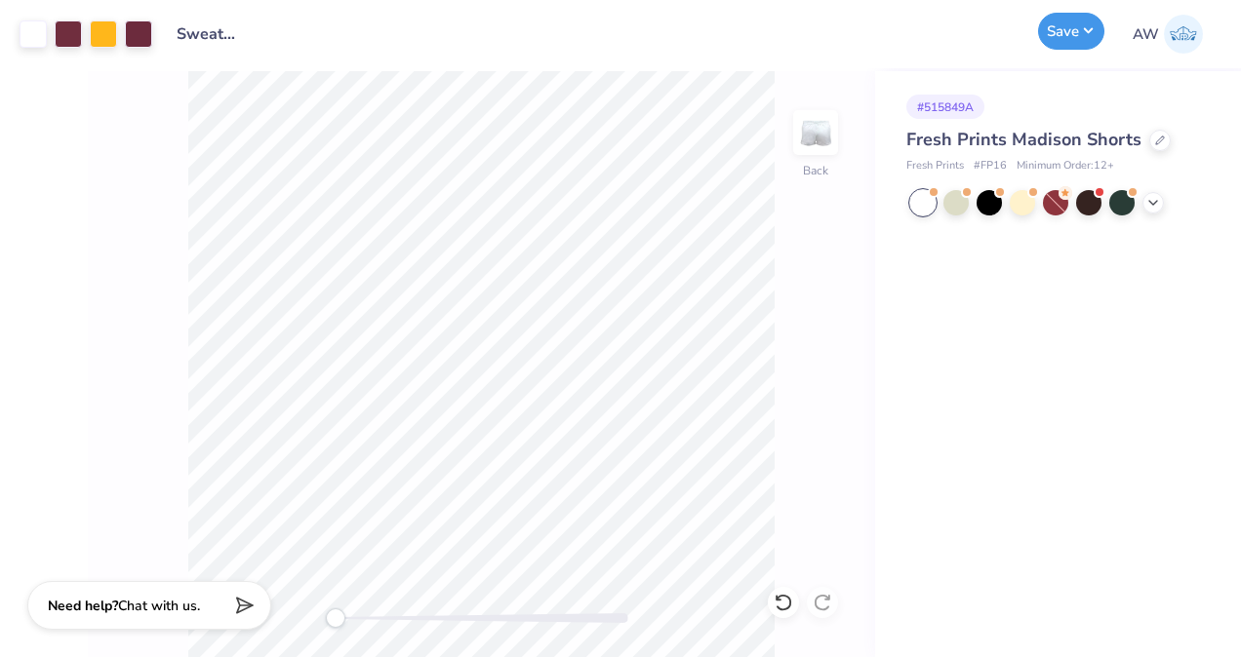
click at [1086, 34] on button "Save" at bounding box center [1071, 31] width 66 height 37
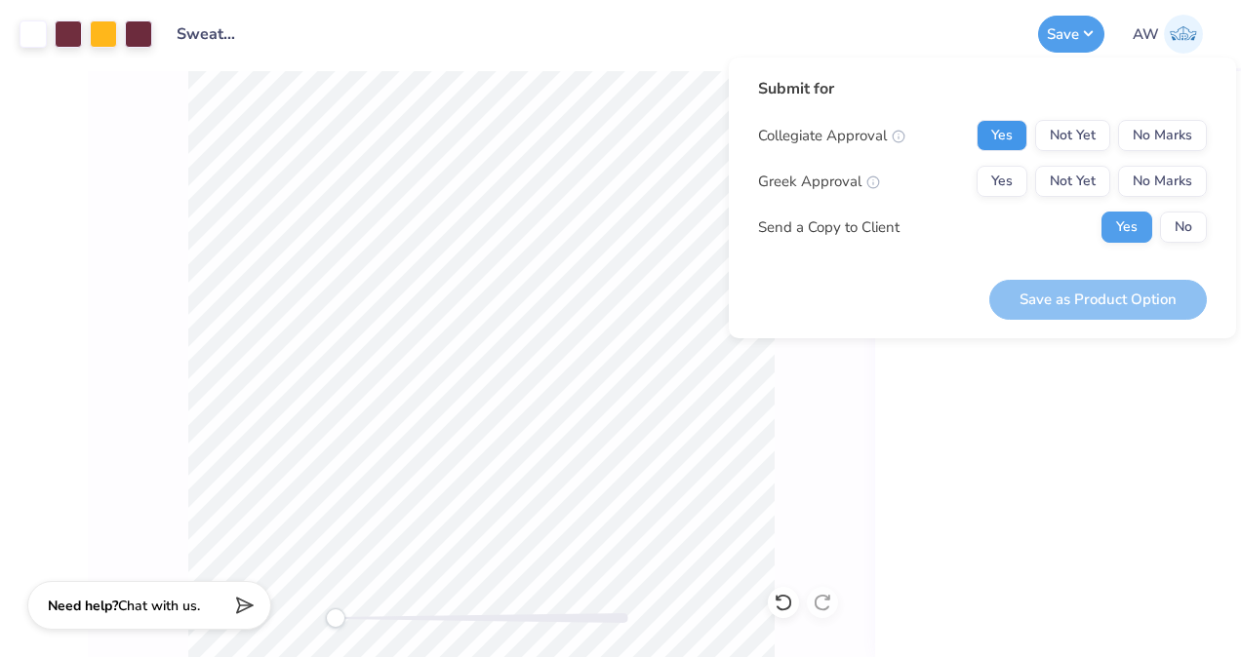
click at [992, 133] on button "Yes" at bounding box center [1001, 135] width 51 height 31
click at [1149, 174] on button "No Marks" at bounding box center [1162, 181] width 89 height 31
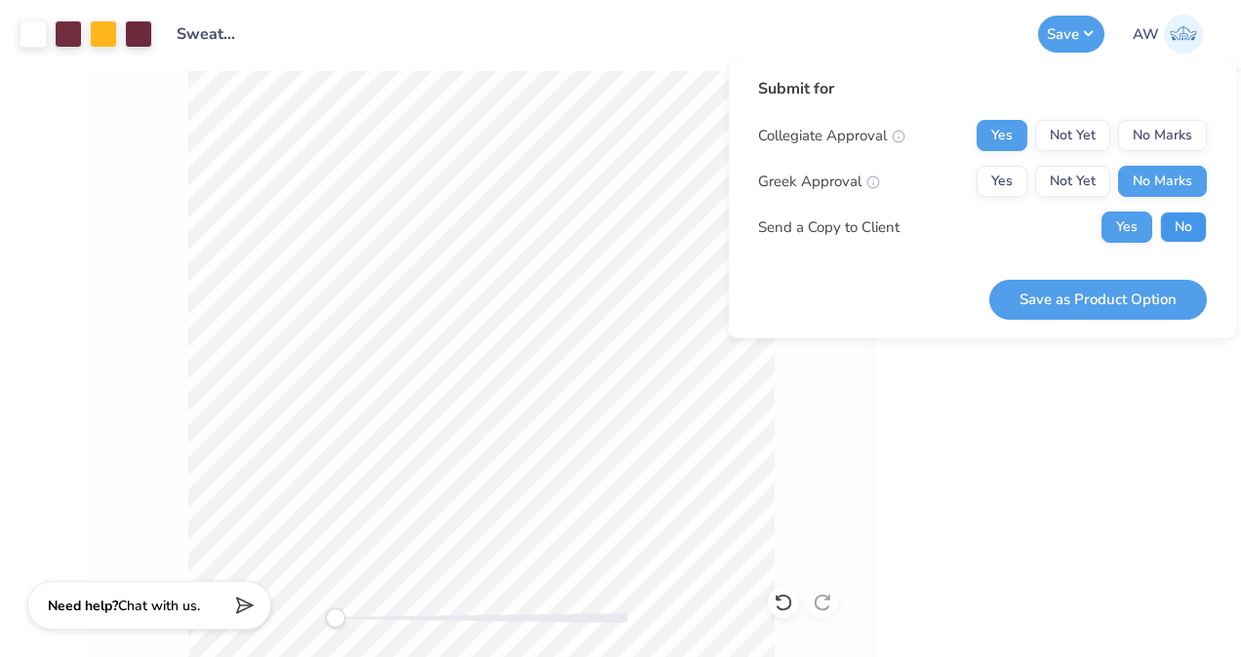
click at [1188, 223] on button "No" at bounding box center [1183, 227] width 47 height 31
click at [1131, 292] on button "Save as Product Option" at bounding box center [1097, 300] width 217 height 40
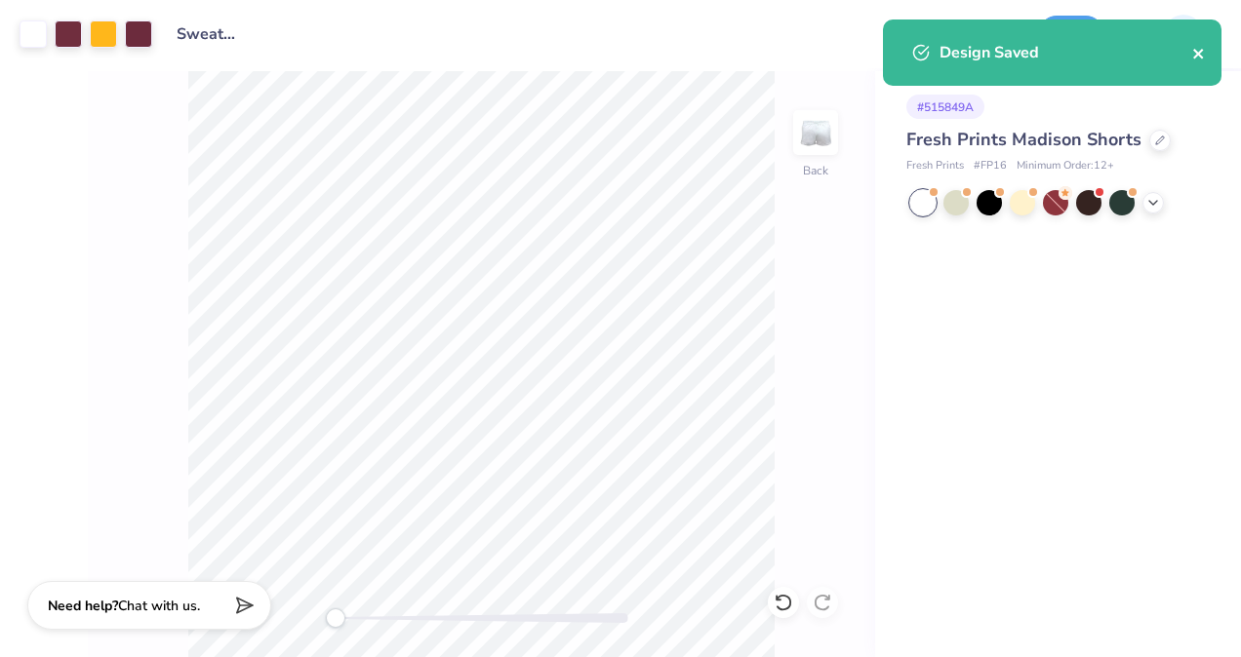
click at [1202, 53] on icon "close" at bounding box center [1199, 54] width 14 height 16
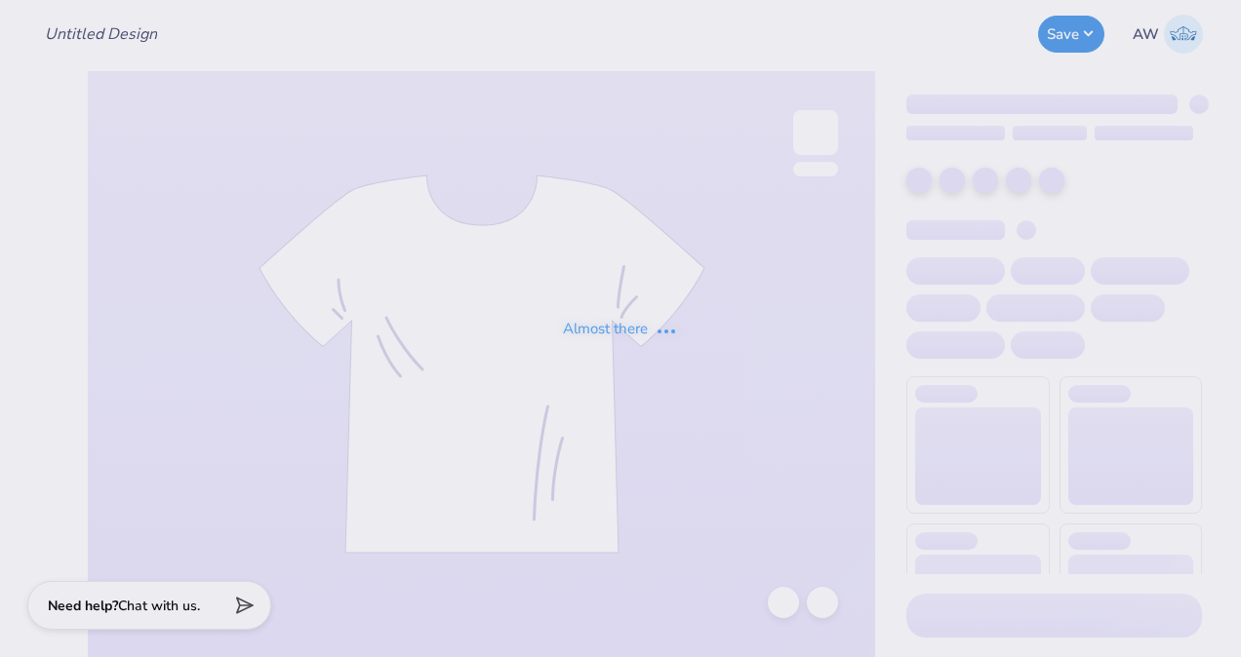
type input "Hat/Beanie Design"
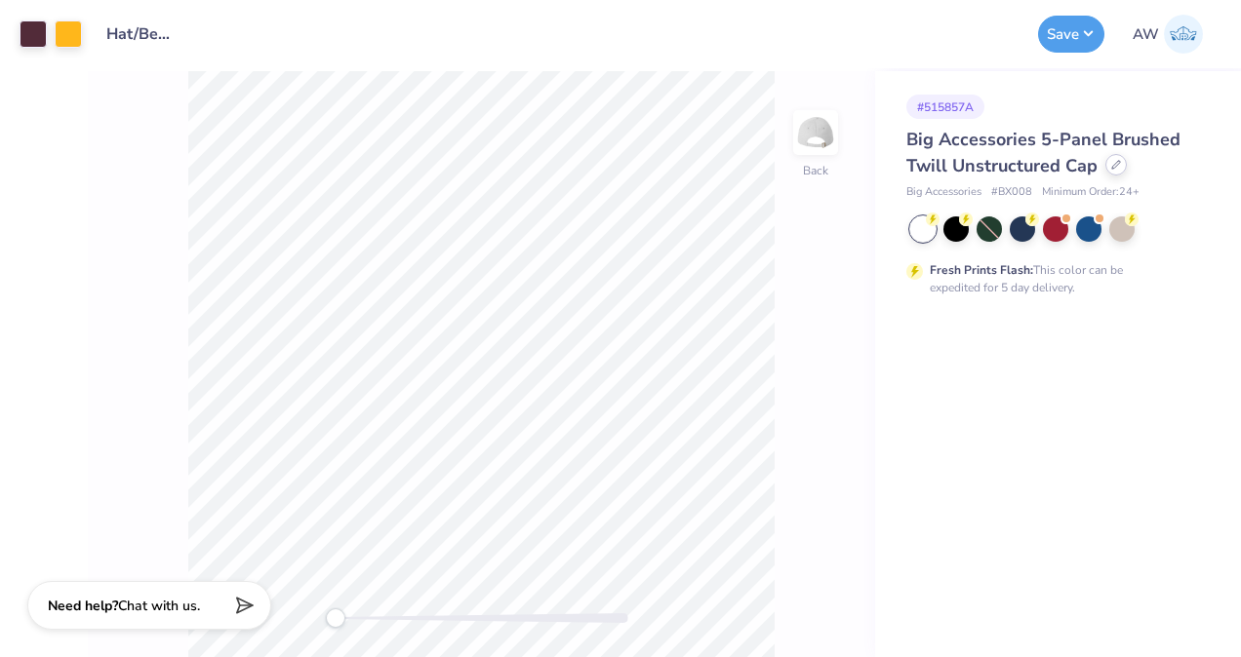
click at [1114, 166] on icon at bounding box center [1116, 165] width 8 height 8
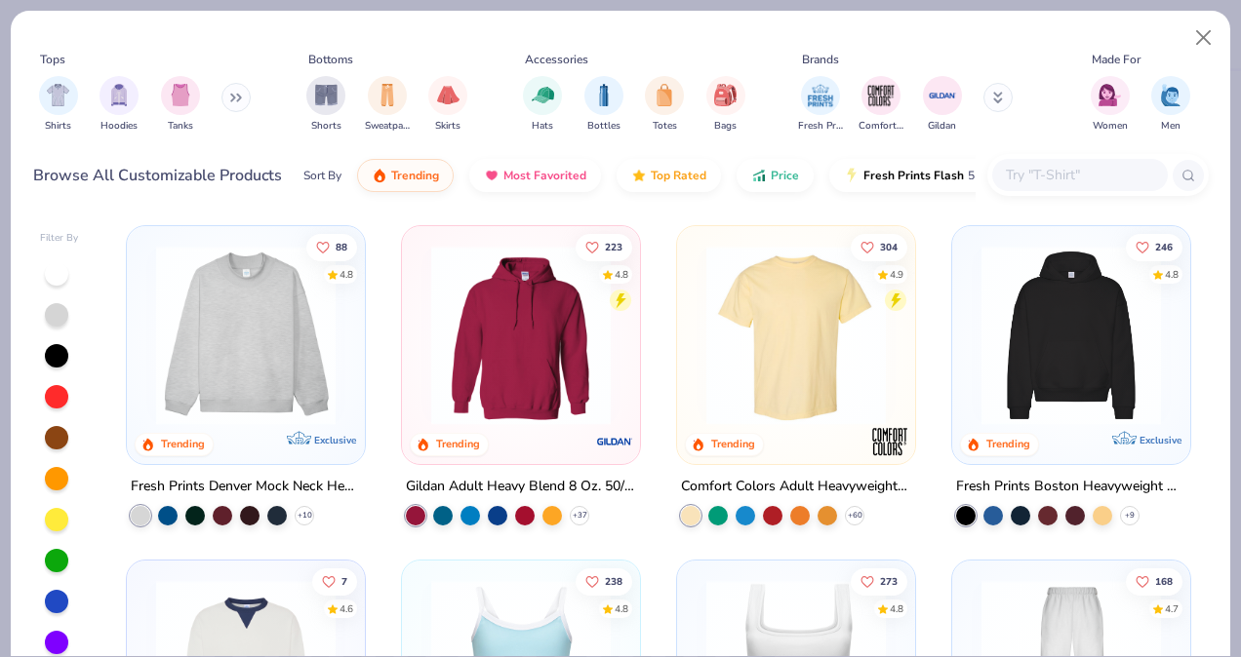
click at [1016, 167] on input "text" at bounding box center [1079, 175] width 150 height 22
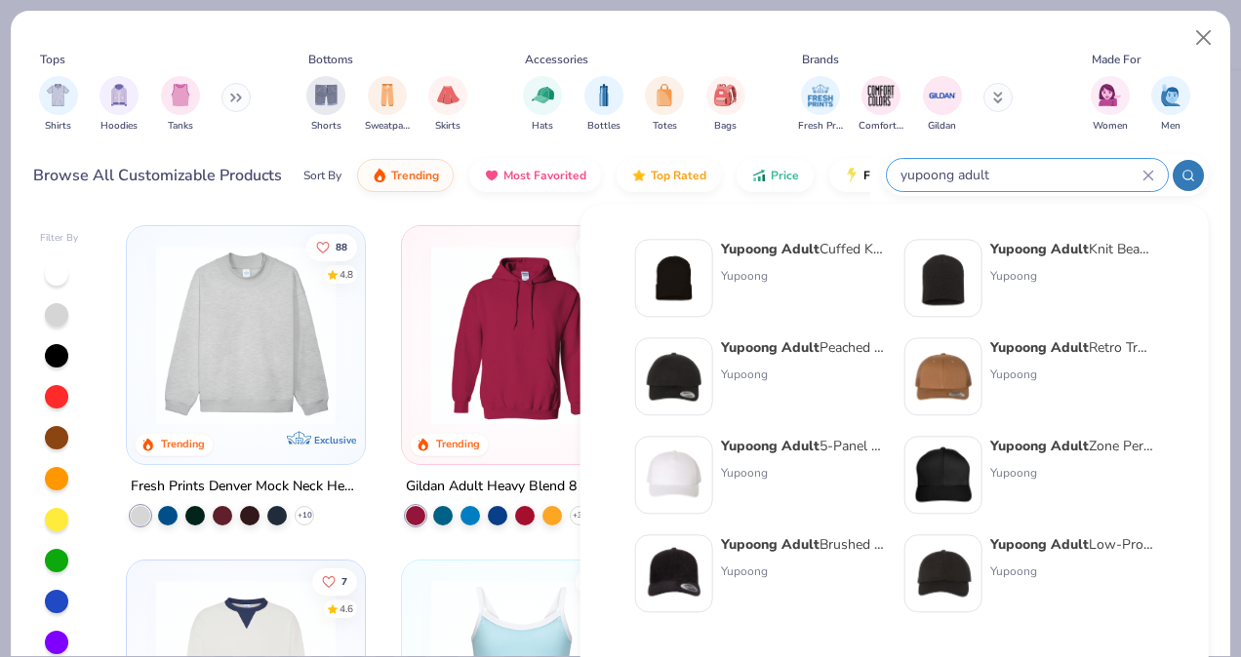
type input "yupoong adult"
click at [966, 256] on img at bounding box center [943, 278] width 60 height 60
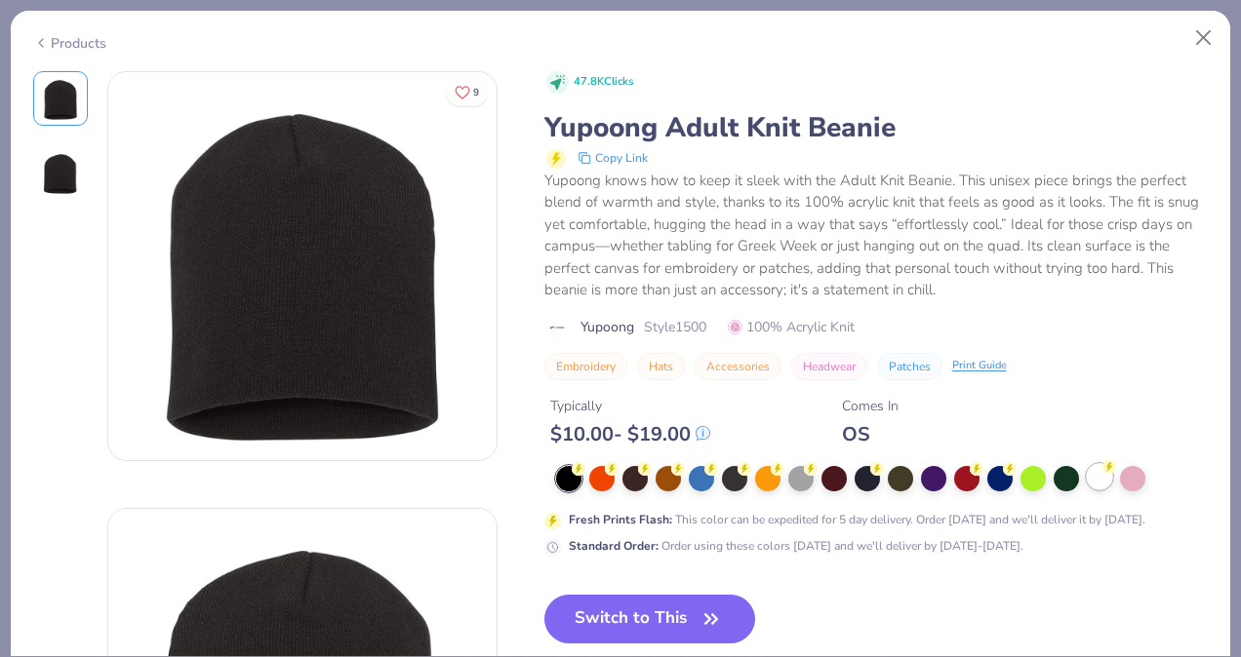
click at [1097, 482] on div at bounding box center [1098, 476] width 25 height 25
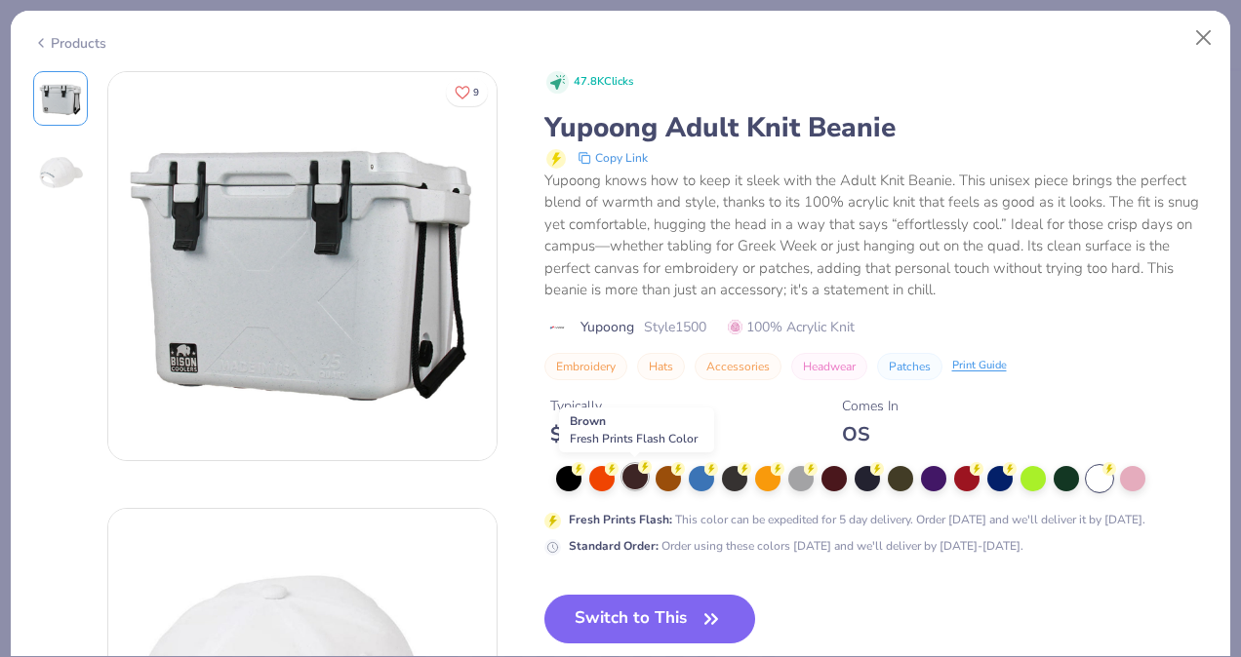
click at [634, 481] on div at bounding box center [634, 476] width 25 height 25
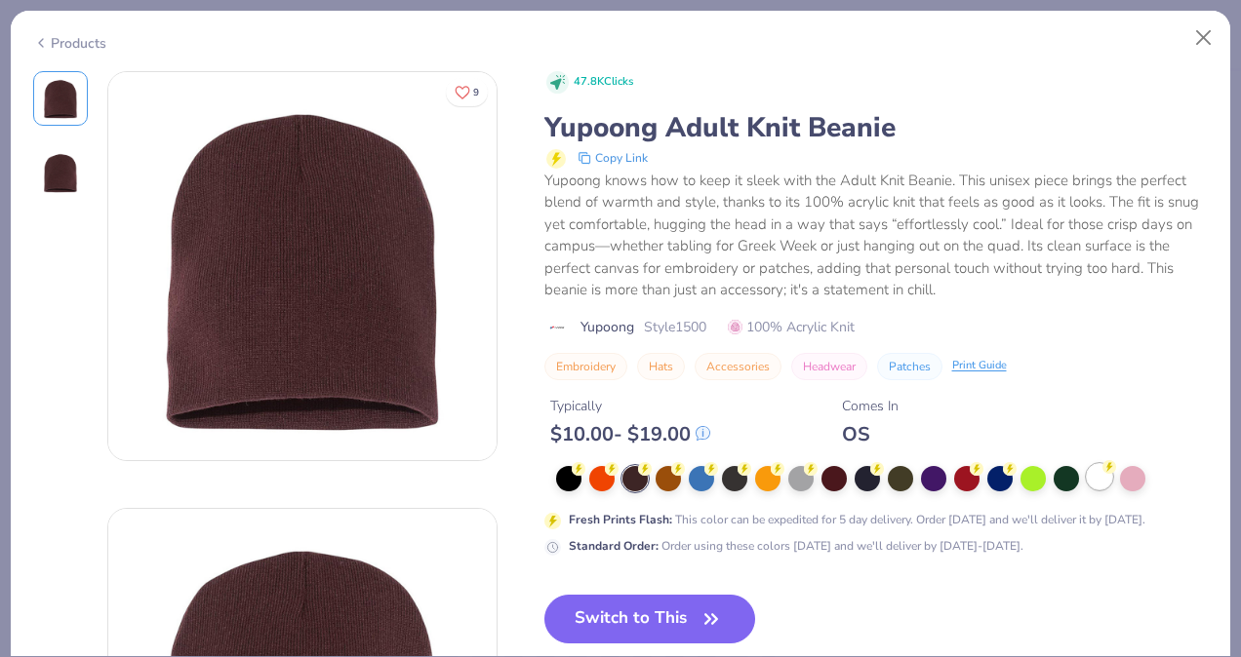
click at [1099, 482] on div at bounding box center [1098, 476] width 25 height 25
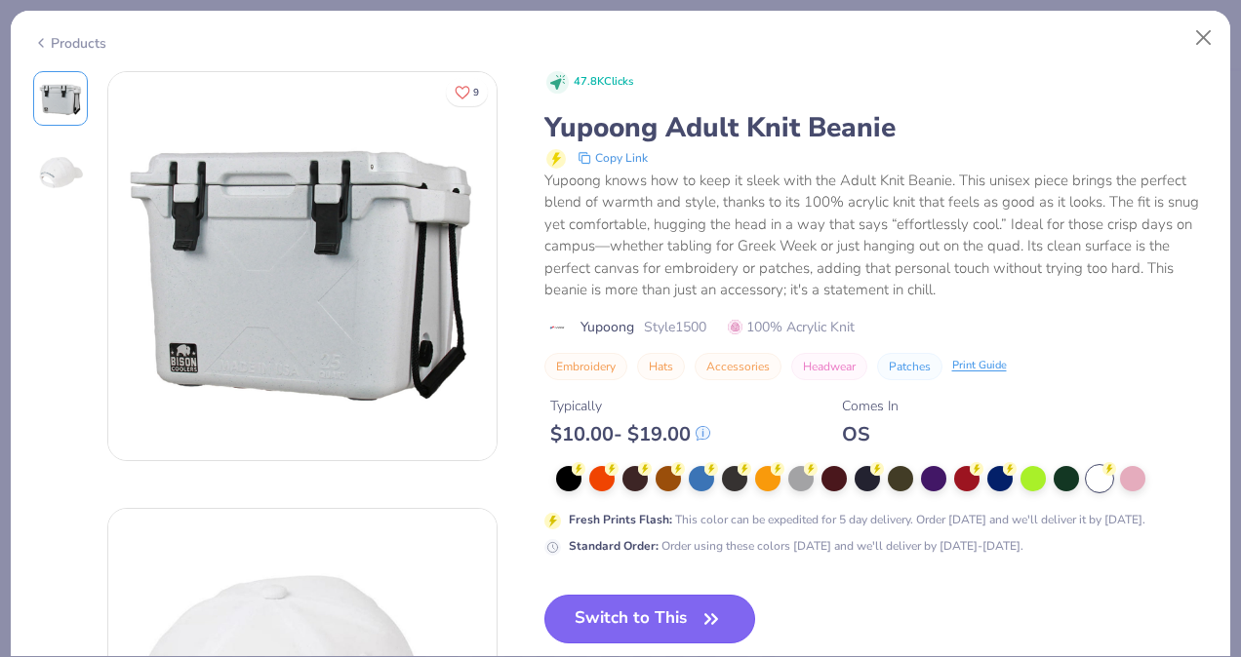
click at [679, 600] on button "Switch to This" at bounding box center [650, 619] width 212 height 49
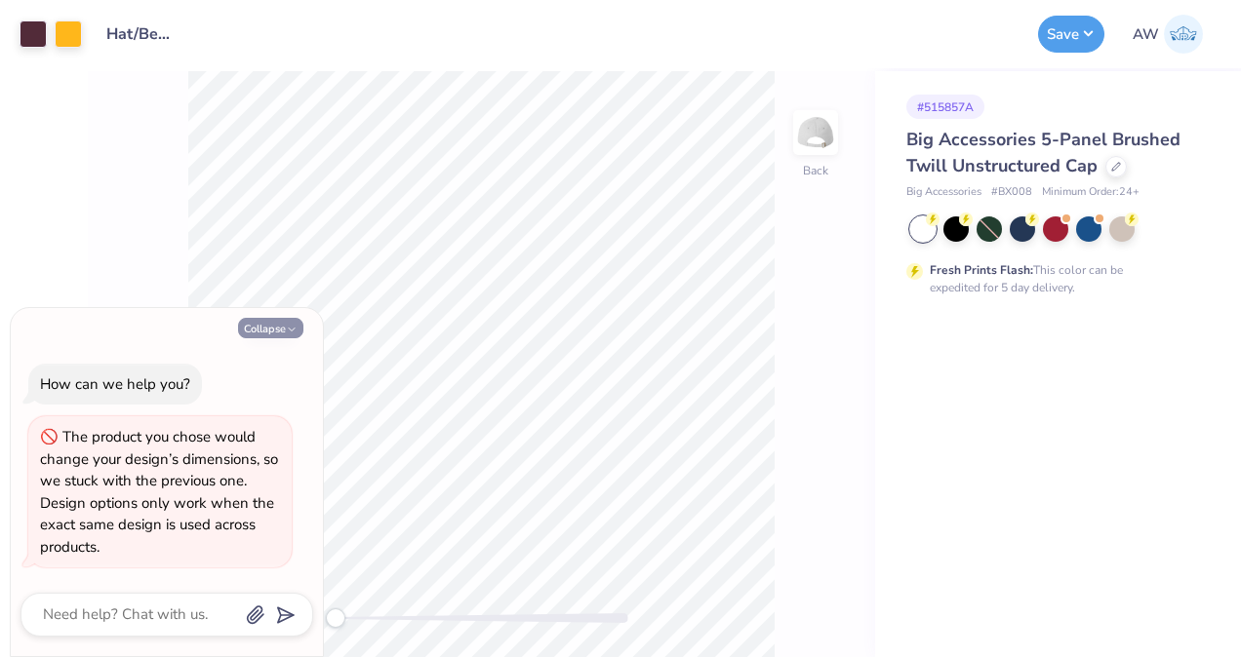
click at [258, 322] on button "Collapse" at bounding box center [270, 328] width 65 height 20
type textarea "x"
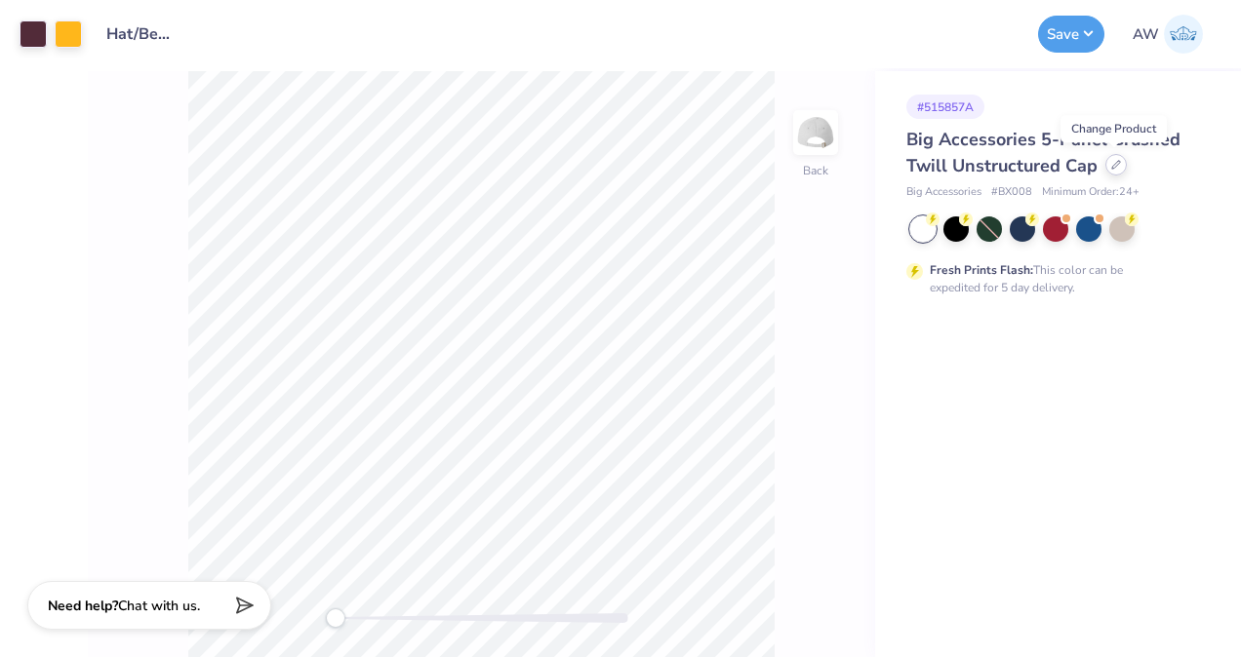
click at [1113, 166] on icon at bounding box center [1116, 165] width 10 height 10
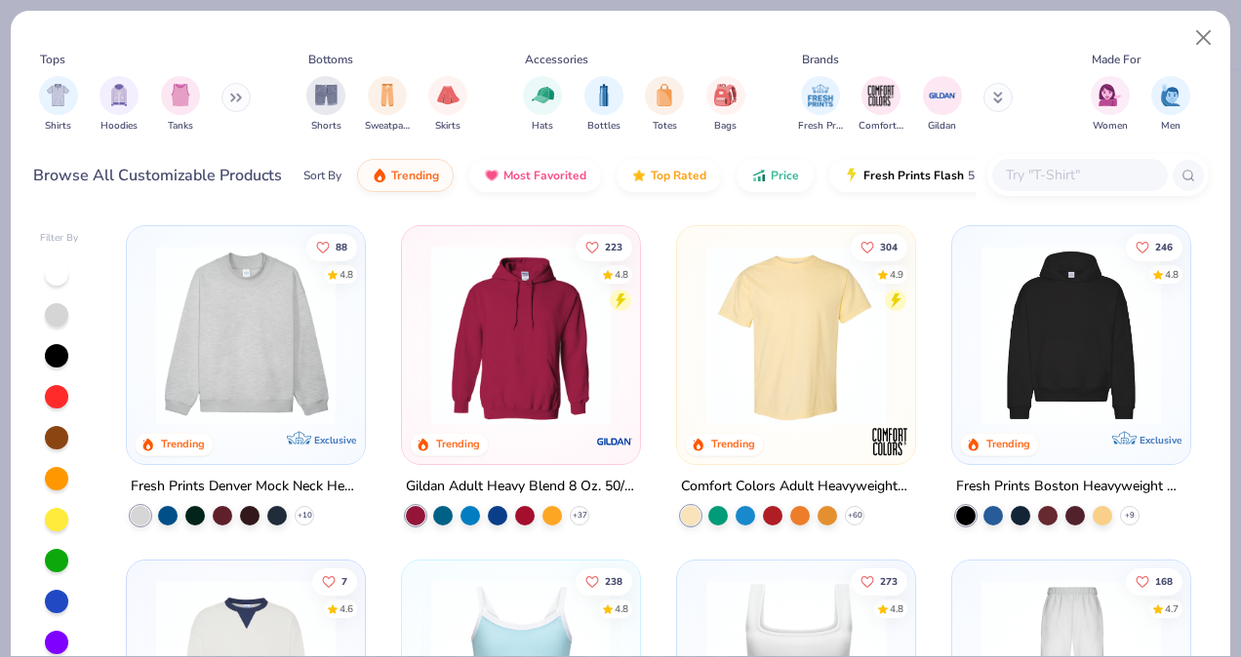
click at [1071, 179] on input "text" at bounding box center [1079, 175] width 150 height 22
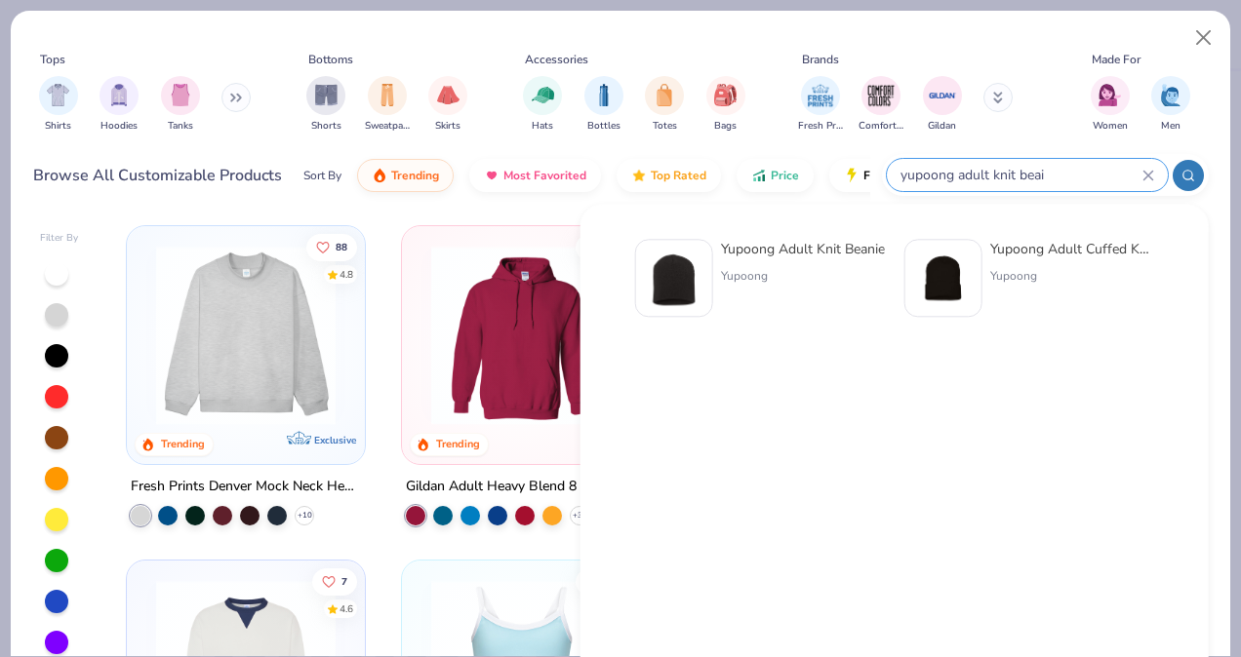
type input "yupoong adult knit beai"
click at [971, 262] on img at bounding box center [943, 278] width 60 height 60
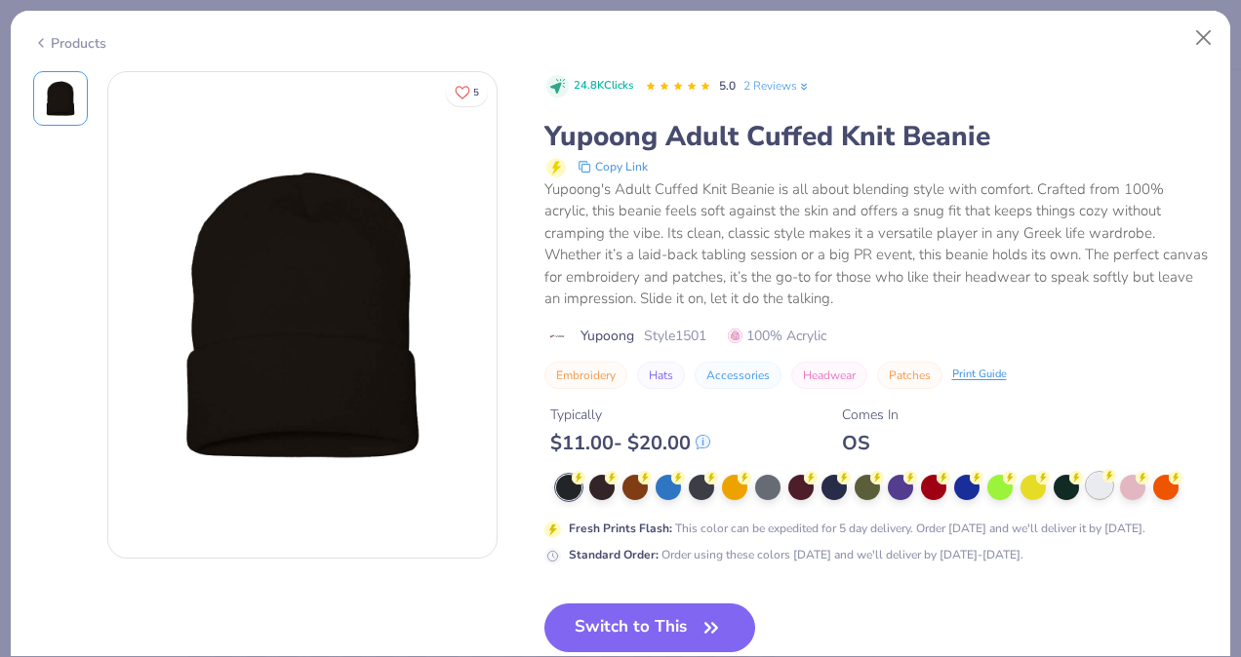
click at [1098, 492] on div at bounding box center [1098, 485] width 25 height 25
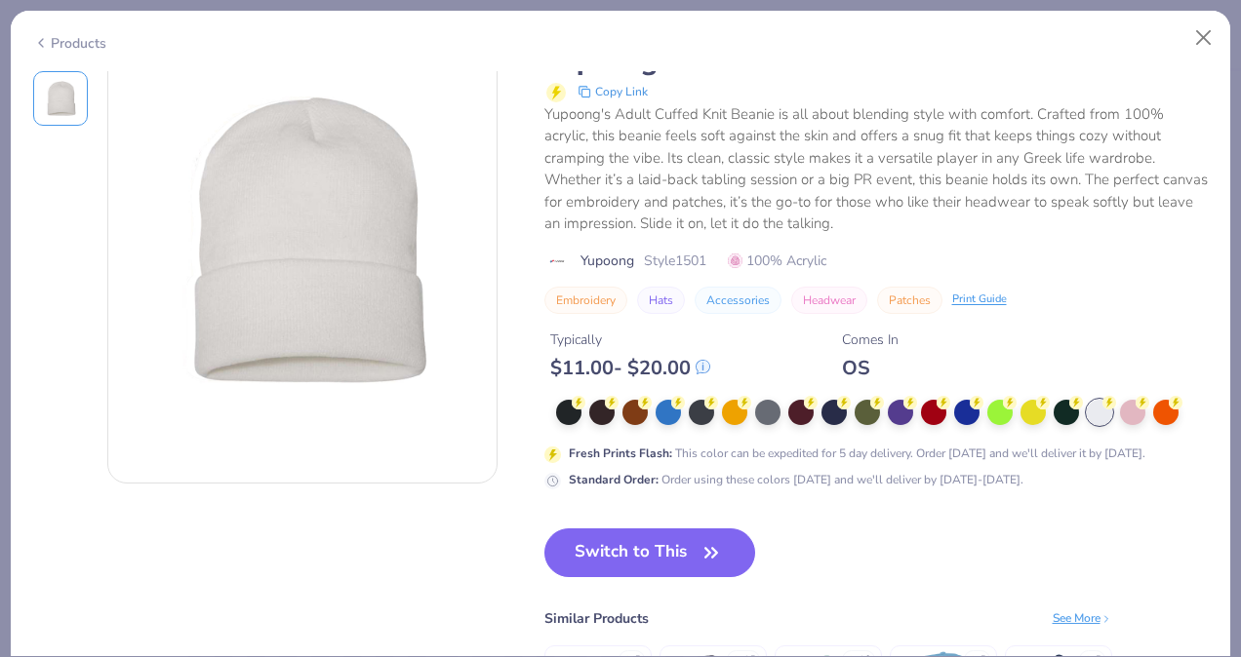
scroll to position [76, 0]
click at [690, 546] on button "Switch to This" at bounding box center [650, 552] width 212 height 49
